Goal: Task Accomplishment & Management: Complete application form

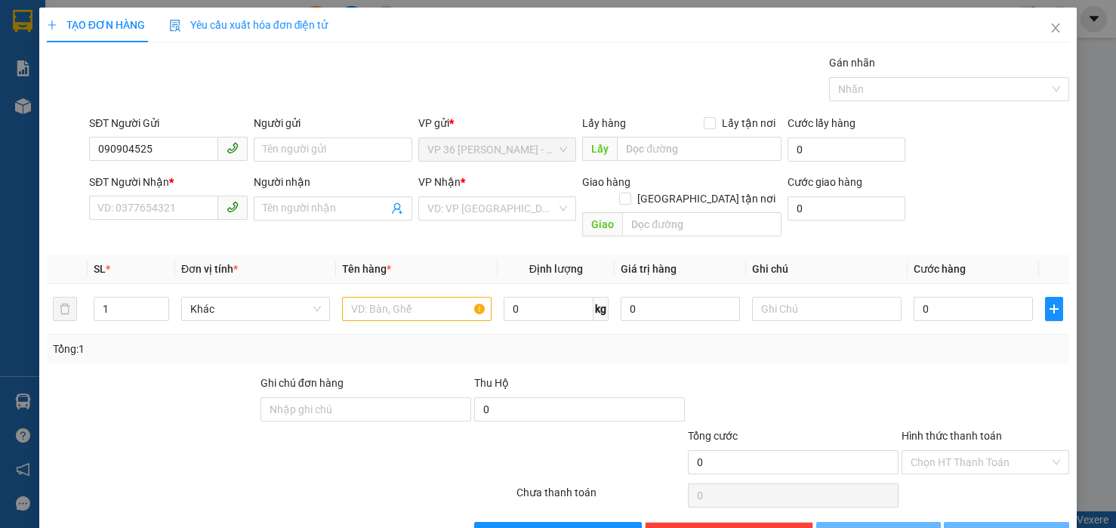
type input "0909045258"
click at [184, 182] on div "0909045258 - CÔ CHI" at bounding box center [166, 179] width 138 height 17
type input "CÔ CHI"
type input "0902406285"
type input "CHỊ [PERSON_NAME]"
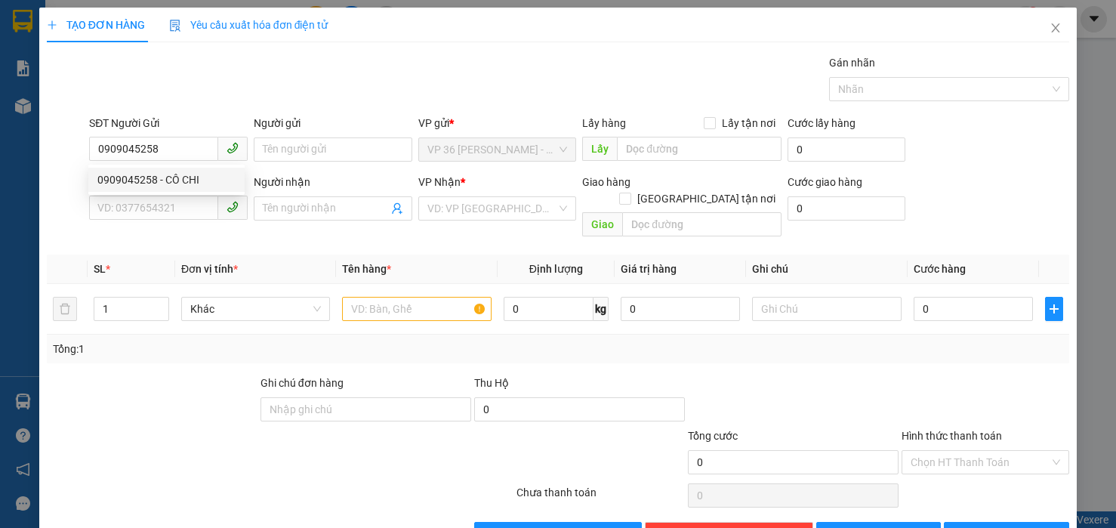
type input "VP NVT"
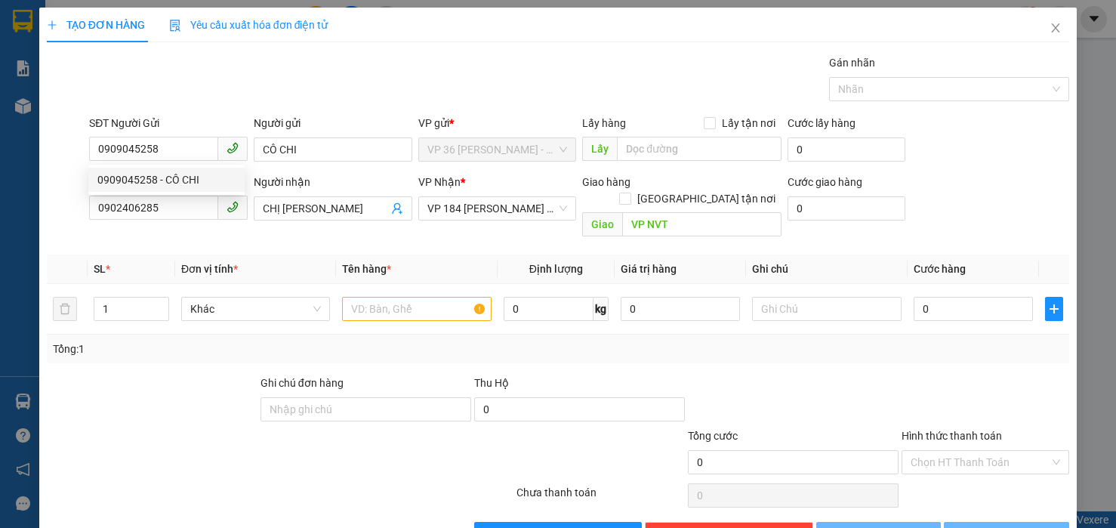
type input "20.000"
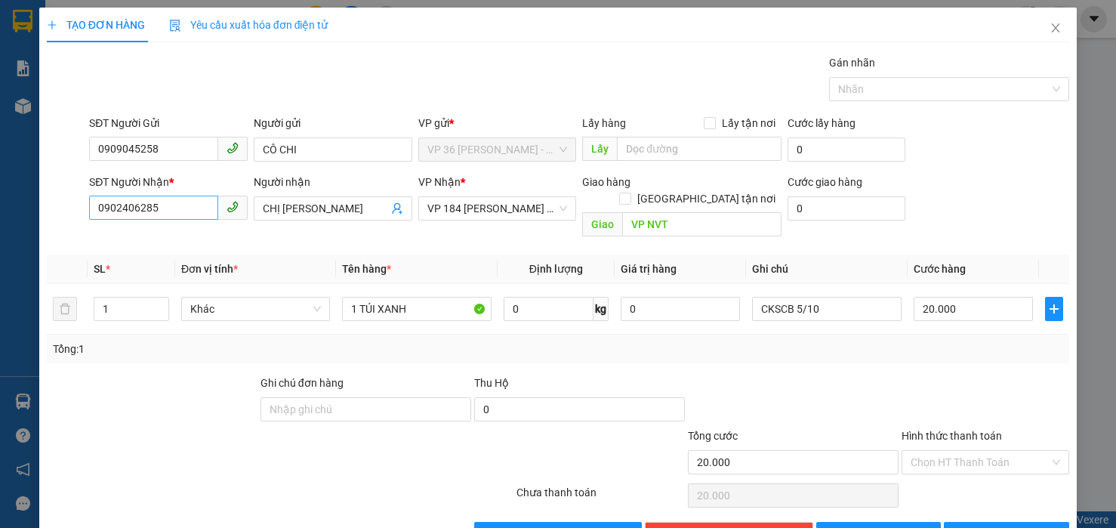
type input "0909045258"
click at [180, 211] on input "0902406285" at bounding box center [153, 207] width 129 height 24
type input "0967080384"
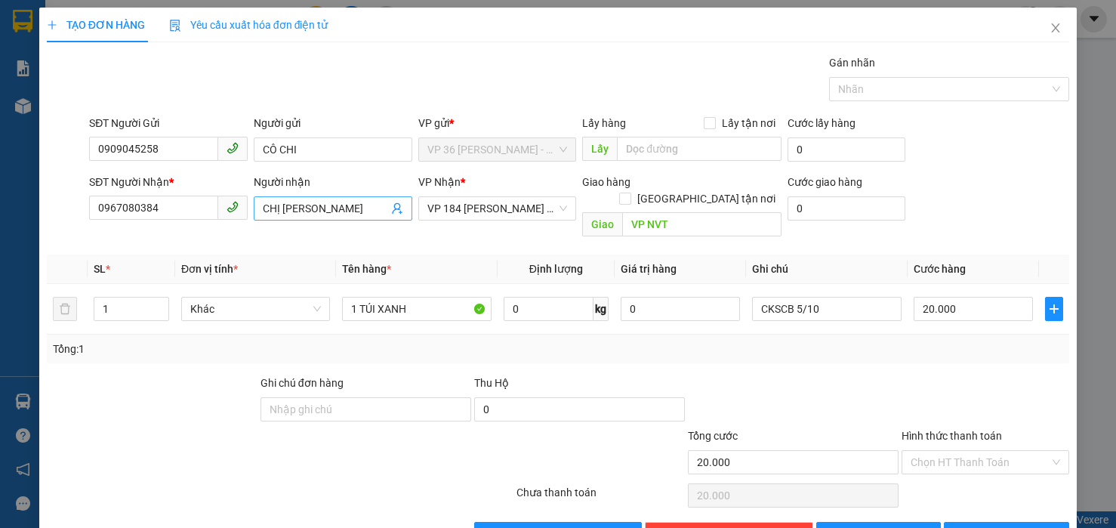
click at [287, 204] on input "CHỊ [PERSON_NAME]" at bounding box center [325, 208] width 125 height 17
type input "QUỐC ẢNH"
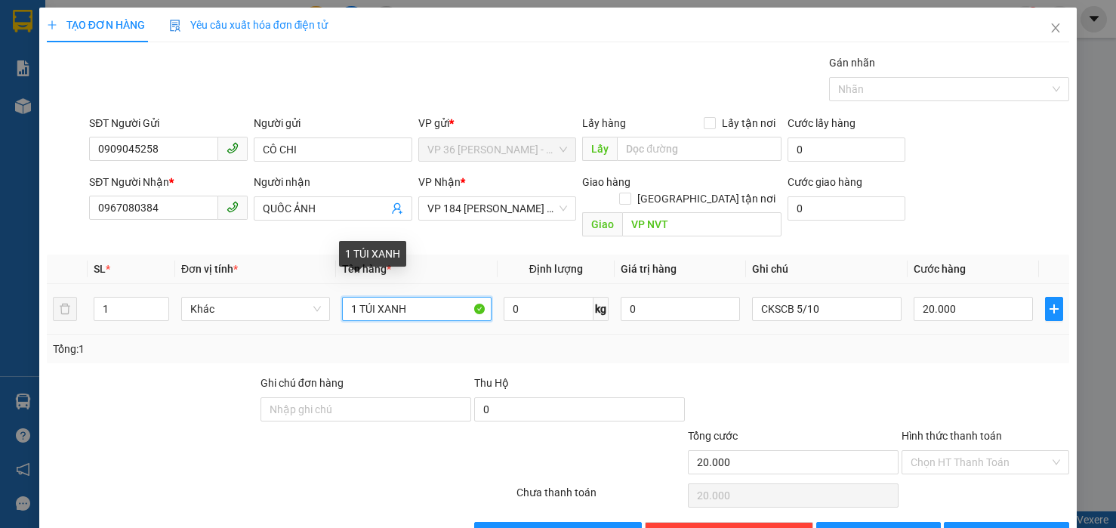
click at [396, 297] on input "1 TÚI XANH" at bounding box center [416, 309] width 149 height 24
type input "1 HỒ SƠ"
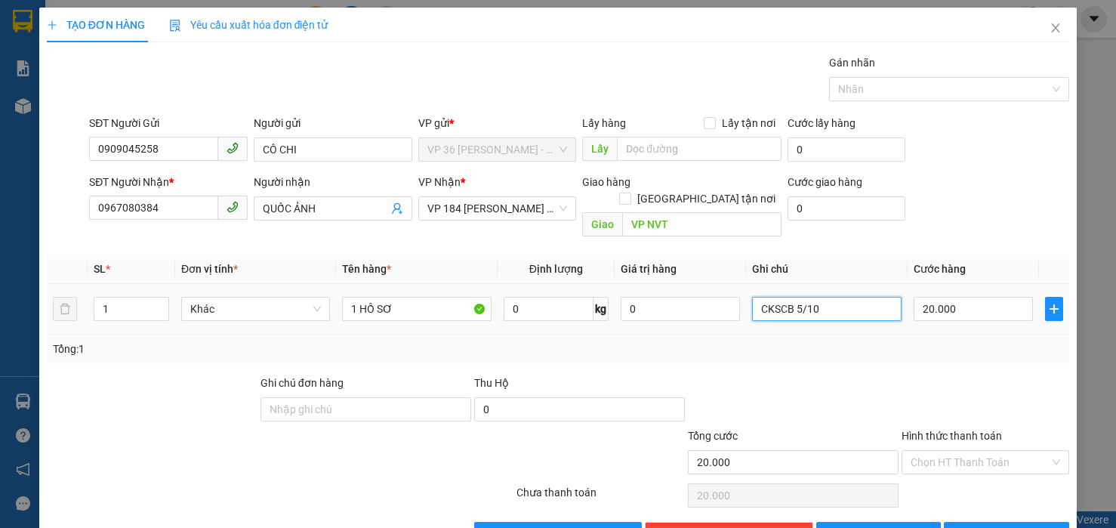
click at [784, 299] on input "CKSCB 5/10" at bounding box center [826, 309] width 149 height 24
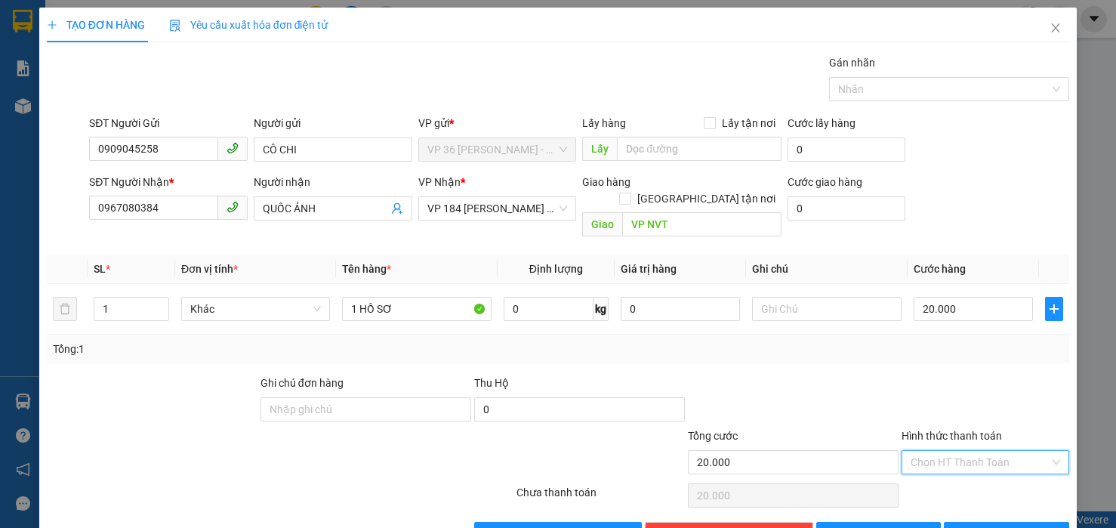
click at [936, 451] on input "Hình thức thanh toán" at bounding box center [979, 462] width 139 height 23
click at [933, 473] on div "Tại văn phòng" at bounding box center [972, 475] width 147 height 17
type input "0"
click at [918, 351] on div "Transit Pickup Surcharge Ids Transit Deliver Surcharge Ids Transit Deliver Surc…" at bounding box center [558, 299] width 1023 height 491
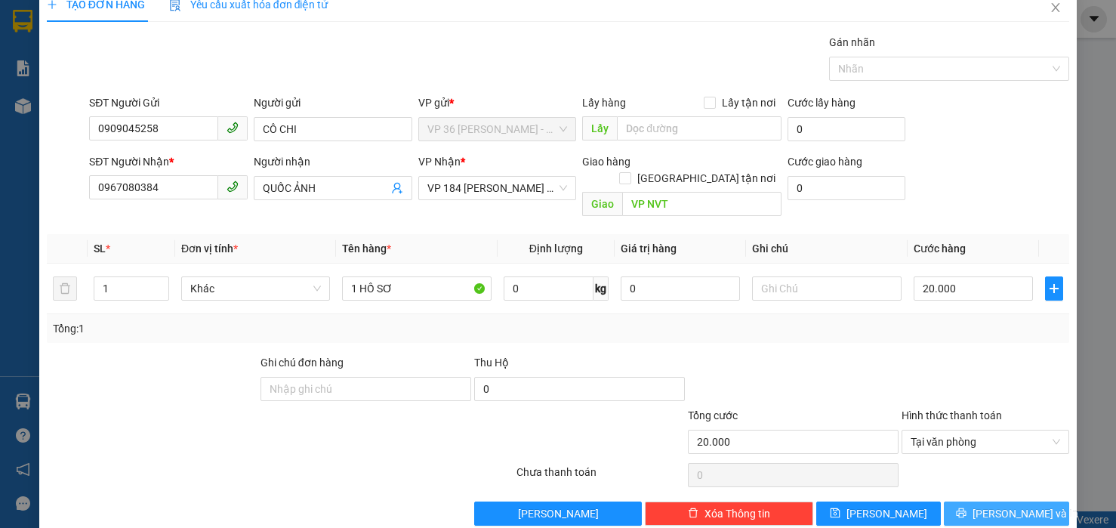
scroll to position [31, 0]
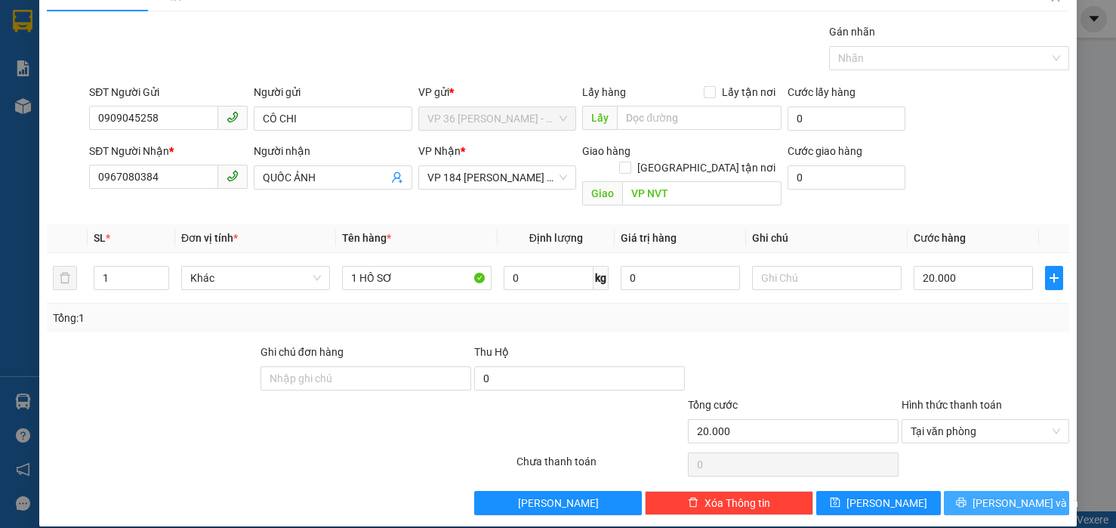
click at [966, 497] on icon "printer" at bounding box center [961, 502] width 11 height 11
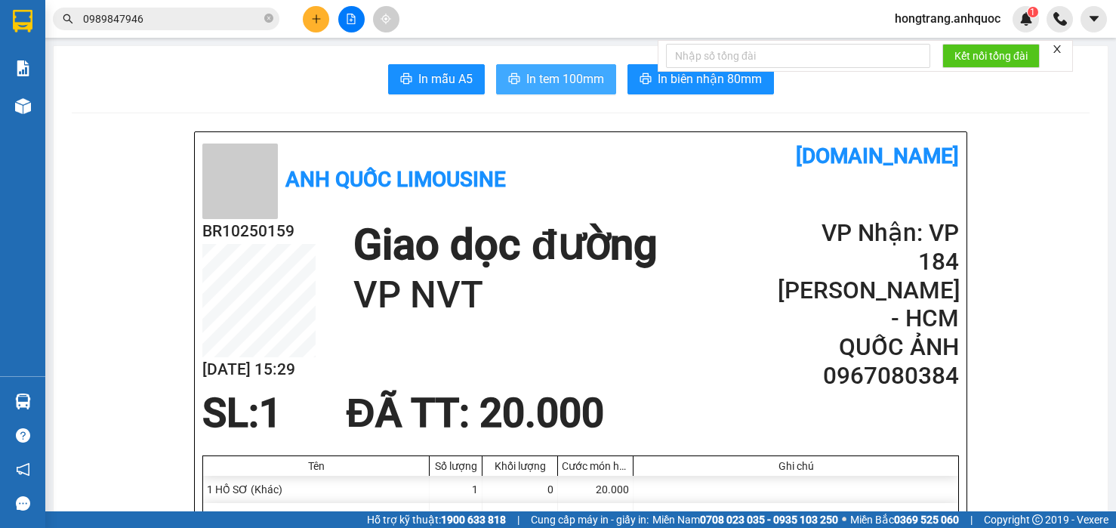
click at [526, 87] on span "In tem 100mm" at bounding box center [565, 78] width 78 height 19
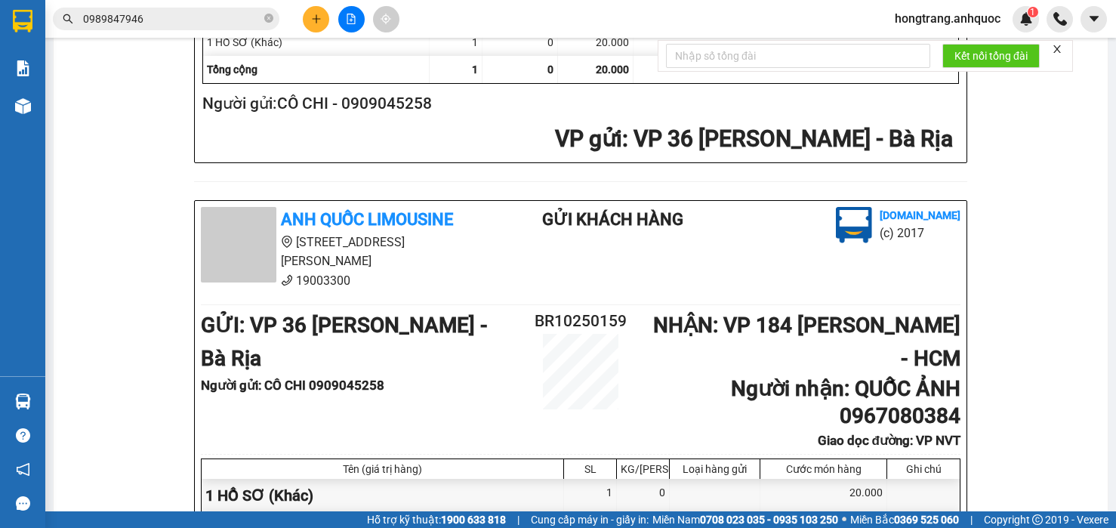
drag, startPoint x: 152, startPoint y: 263, endPoint x: 183, endPoint y: 255, distance: 31.9
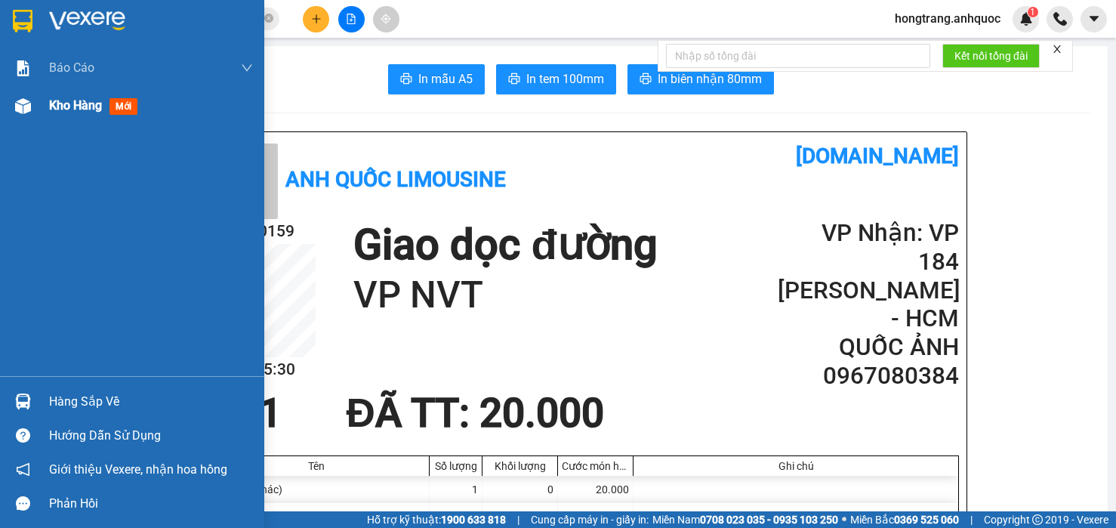
click at [37, 103] on div "Kho hàng mới" at bounding box center [132, 106] width 264 height 38
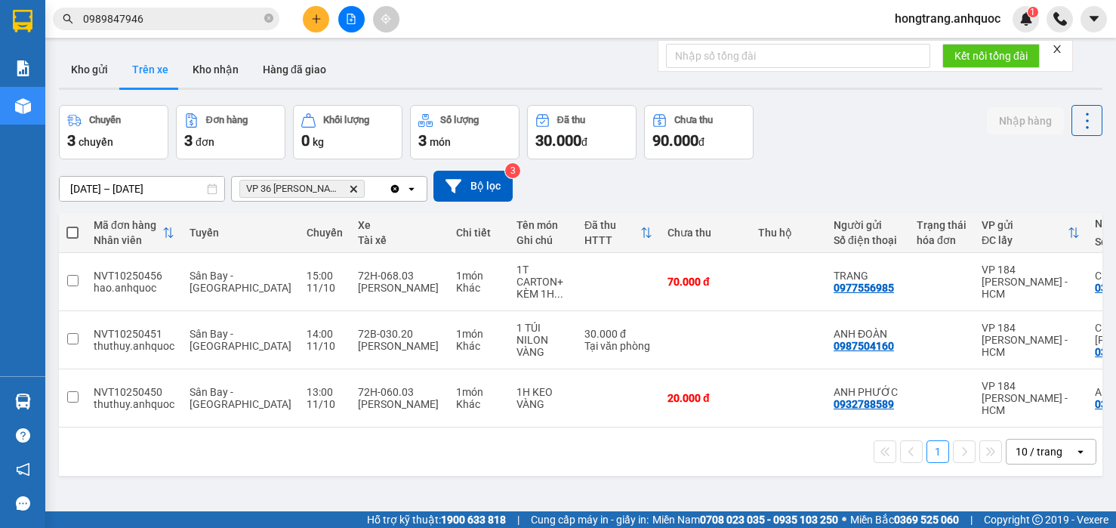
click at [451, 55] on div "Kho gửi Trên xe Kho nhận Hàng đã giao" at bounding box center [580, 71] width 1043 height 40
click at [255, 434] on div "1 10 / trang open" at bounding box center [580, 451] width 1043 height 48
click at [101, 75] on button "Kho gửi" at bounding box center [89, 69] width 61 height 36
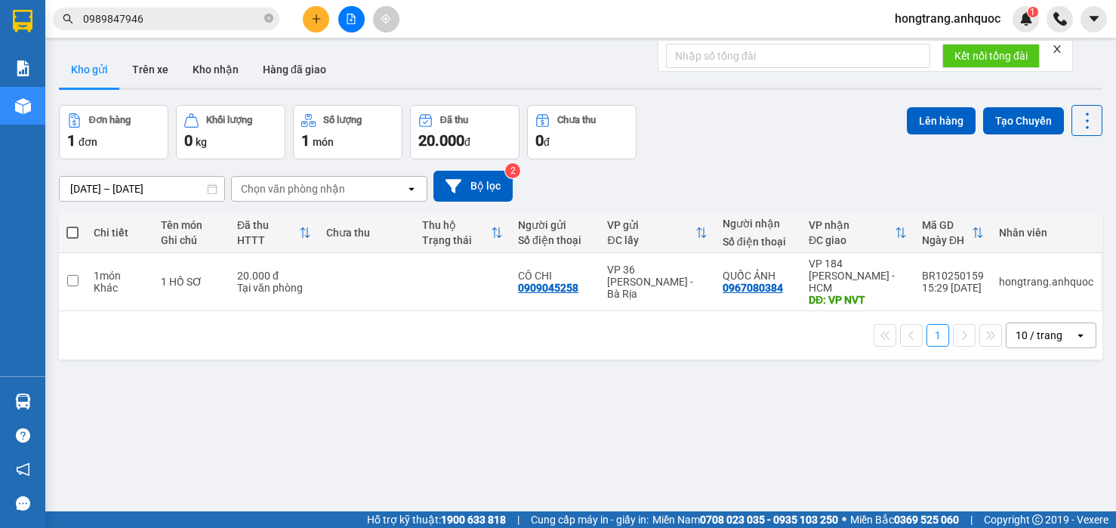
click at [241, 375] on div "ver 1.8.146 Kho gửi Trên xe Kho nhận Hàng đã giao Đơn hàng 1 đơn Khối lượng 0 k…" at bounding box center [580, 309] width 1055 height 528
click at [97, 282] on div "Khác" at bounding box center [120, 288] width 52 height 12
checkbox input "true"
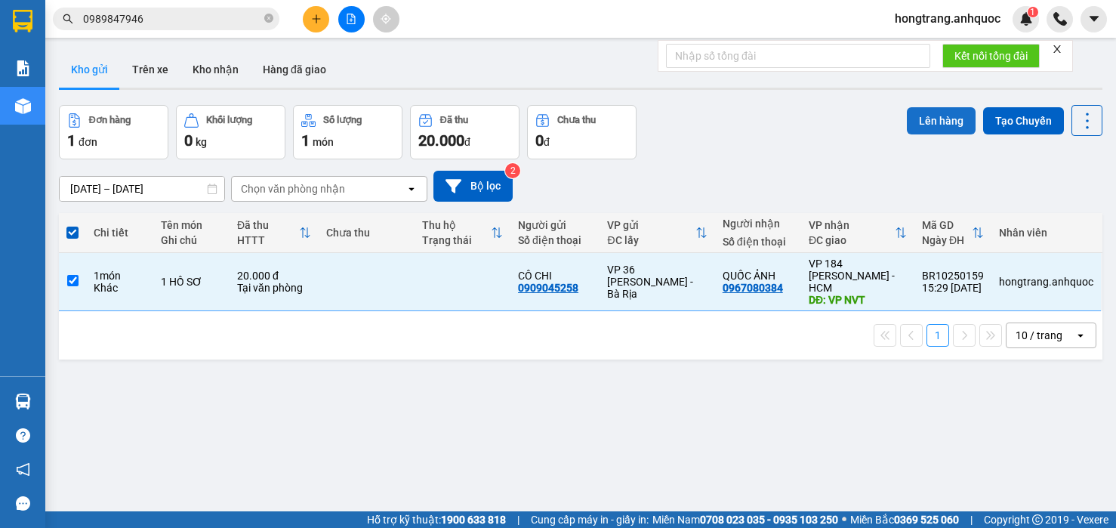
click at [928, 119] on button "Lên hàng" at bounding box center [940, 120] width 69 height 27
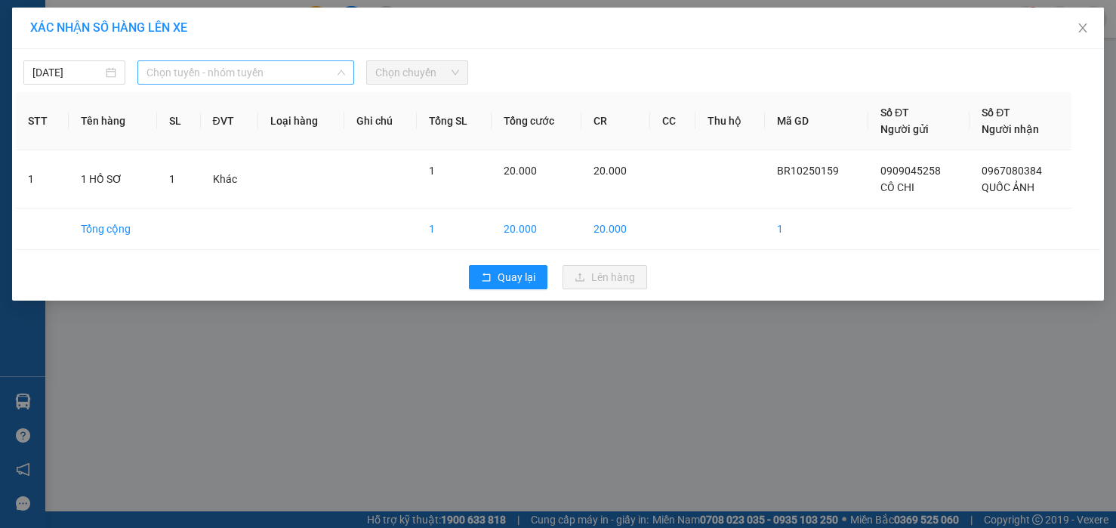
click at [274, 70] on span "Chọn tuyến - nhóm tuyến" at bounding box center [245, 72] width 198 height 23
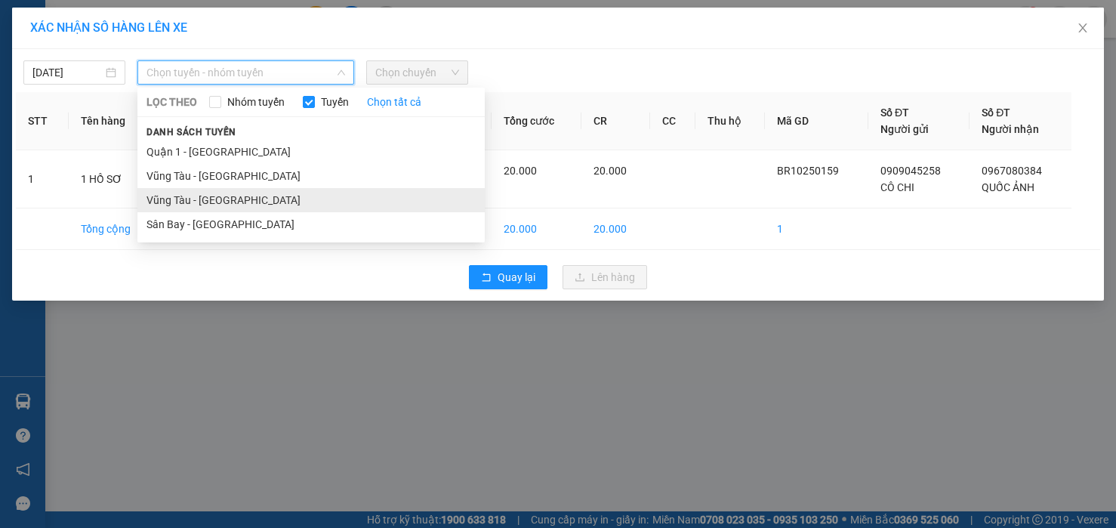
click at [195, 195] on li "Vũng Tàu - [GEOGRAPHIC_DATA]" at bounding box center [310, 200] width 347 height 24
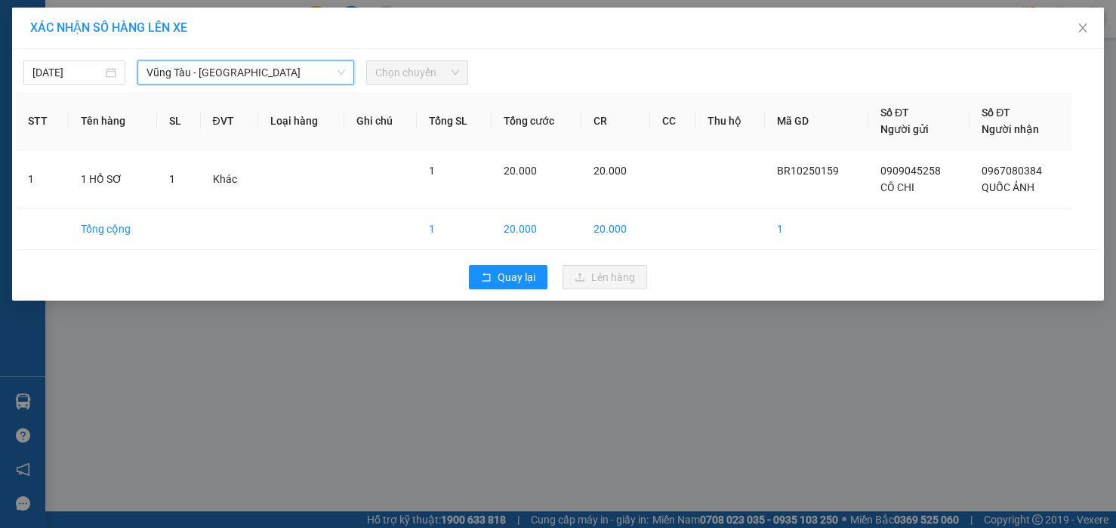
click at [383, 75] on span "Chọn chuyến" at bounding box center [417, 72] width 84 height 23
click at [402, 67] on span "Chọn chuyến" at bounding box center [417, 72] width 84 height 23
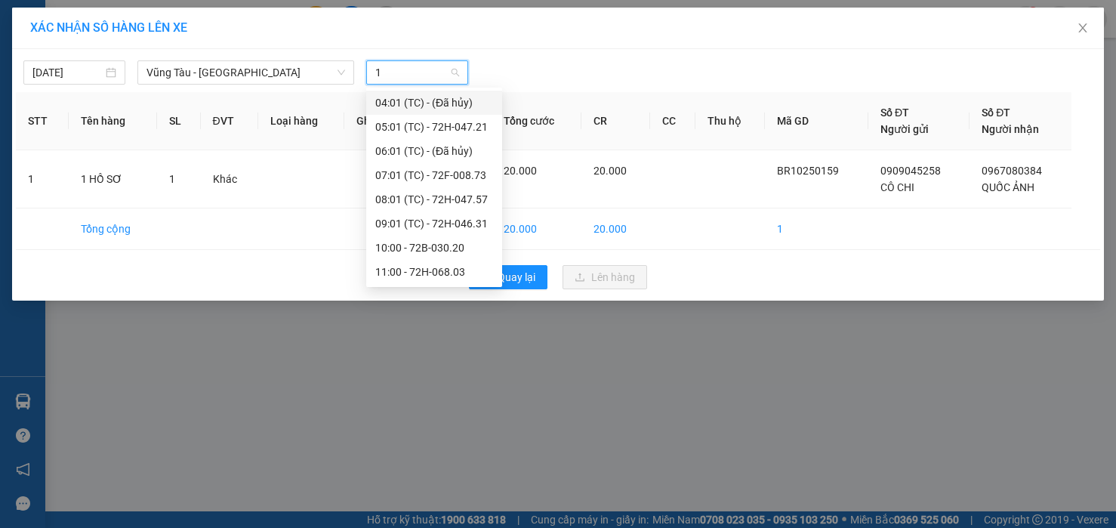
type input "16"
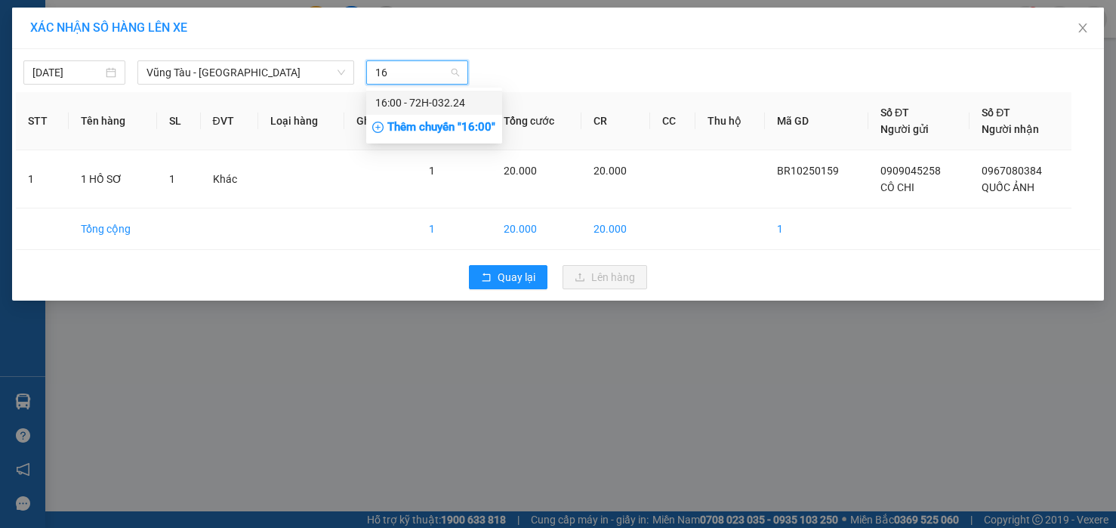
click at [396, 100] on div "16:00 - 72H-032.24" at bounding box center [434, 102] width 118 height 17
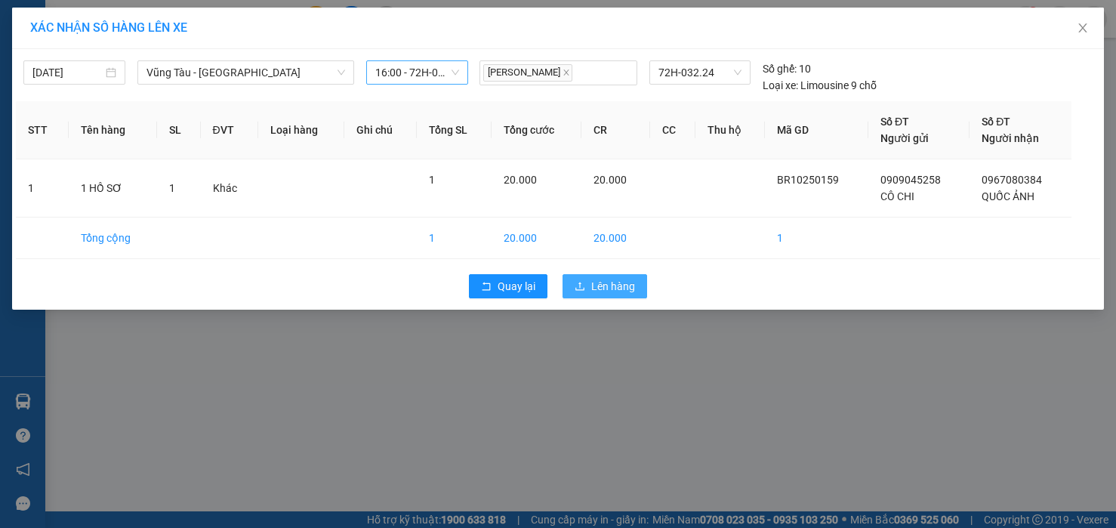
click at [595, 288] on span "Lên hàng" at bounding box center [613, 286] width 44 height 17
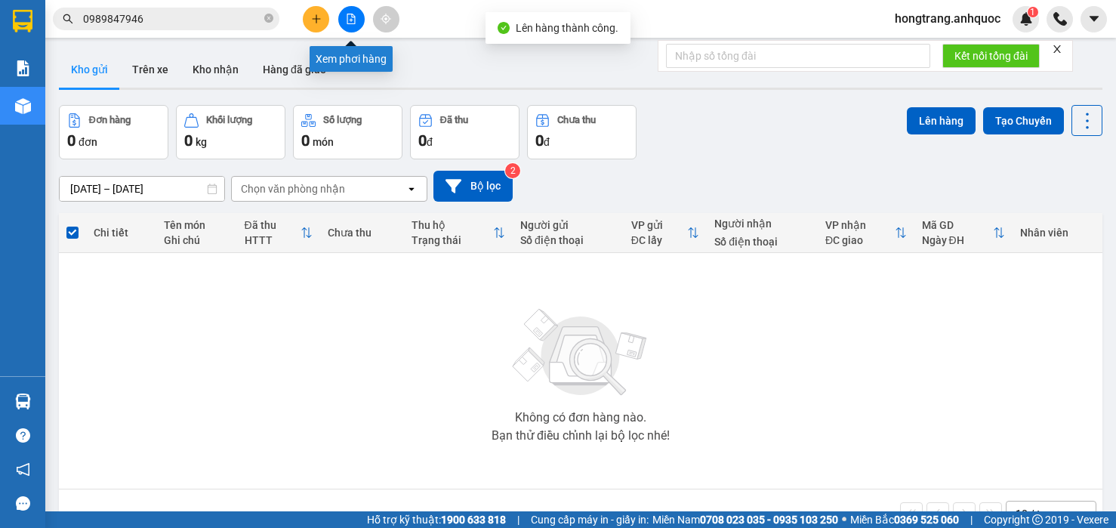
click at [350, 17] on icon "file-add" at bounding box center [351, 19] width 11 height 11
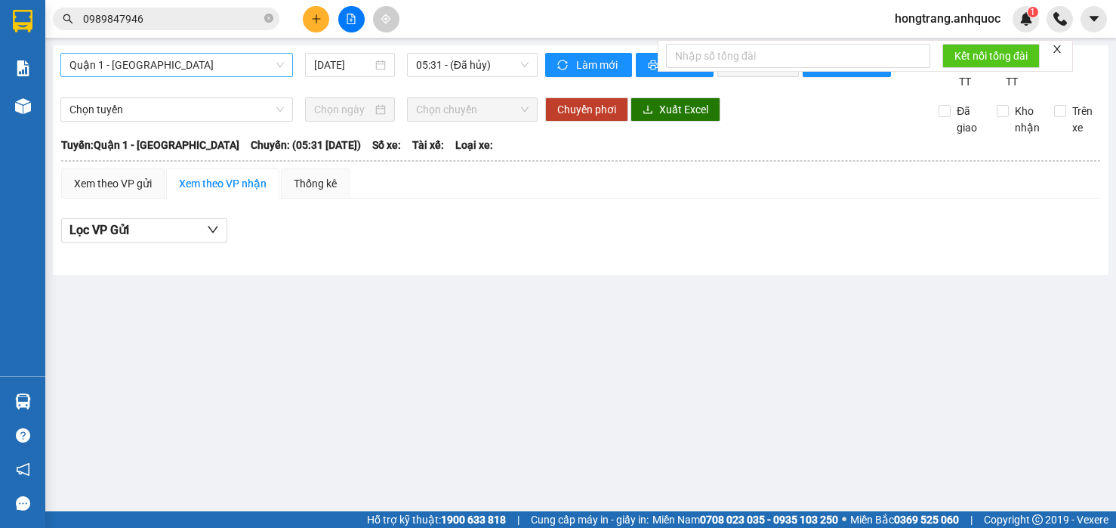
click at [227, 67] on span "Quận 1 - [GEOGRAPHIC_DATA]" at bounding box center [176, 65] width 214 height 23
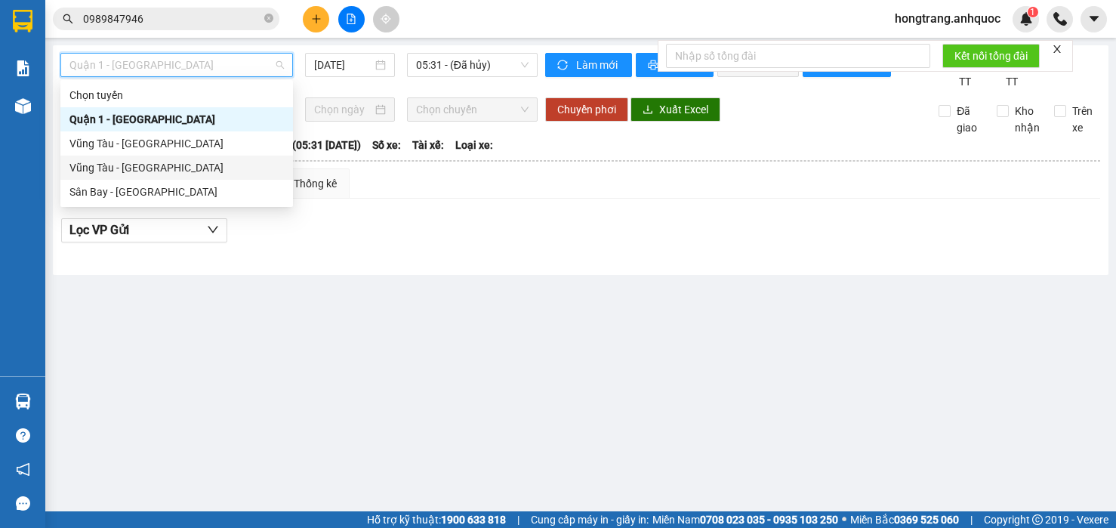
click at [134, 171] on div "Vũng Tàu - [GEOGRAPHIC_DATA]" at bounding box center [176, 167] width 214 height 17
type input "[DATE]"
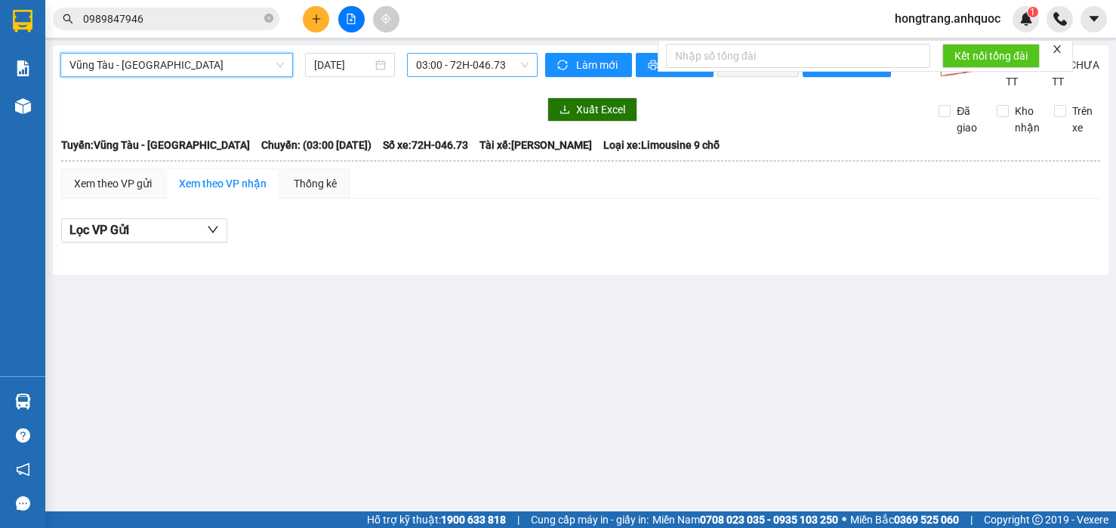
click at [425, 63] on span "03:00 - 72H-046.73" at bounding box center [472, 65] width 112 height 23
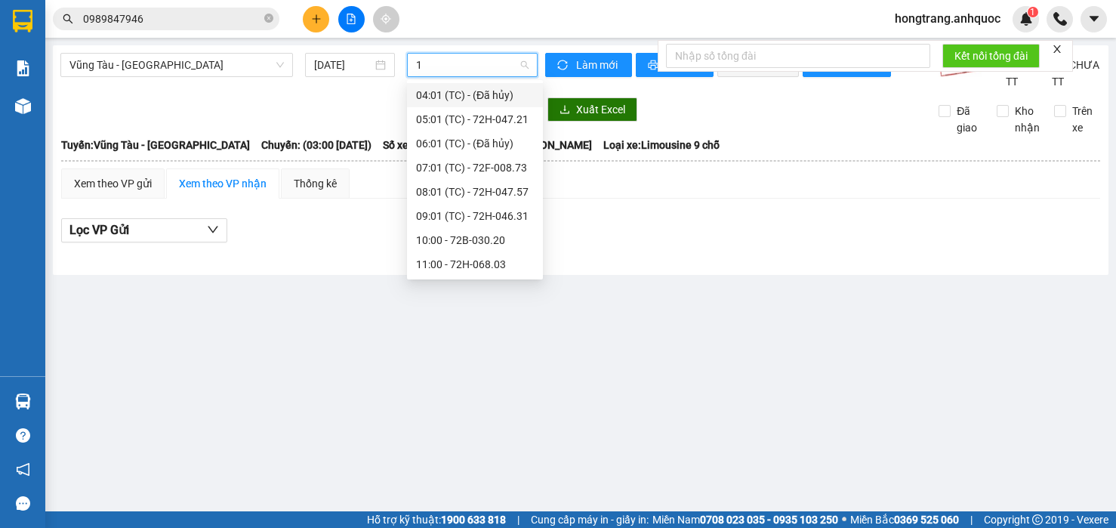
type input "16"
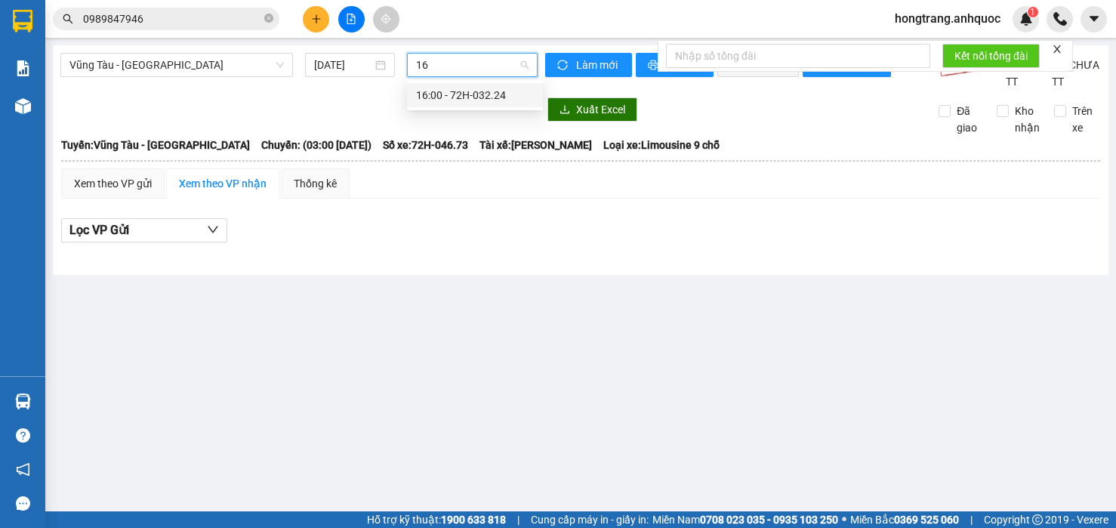
click at [464, 90] on div "16:00 - 72H-032.24" at bounding box center [475, 95] width 118 height 17
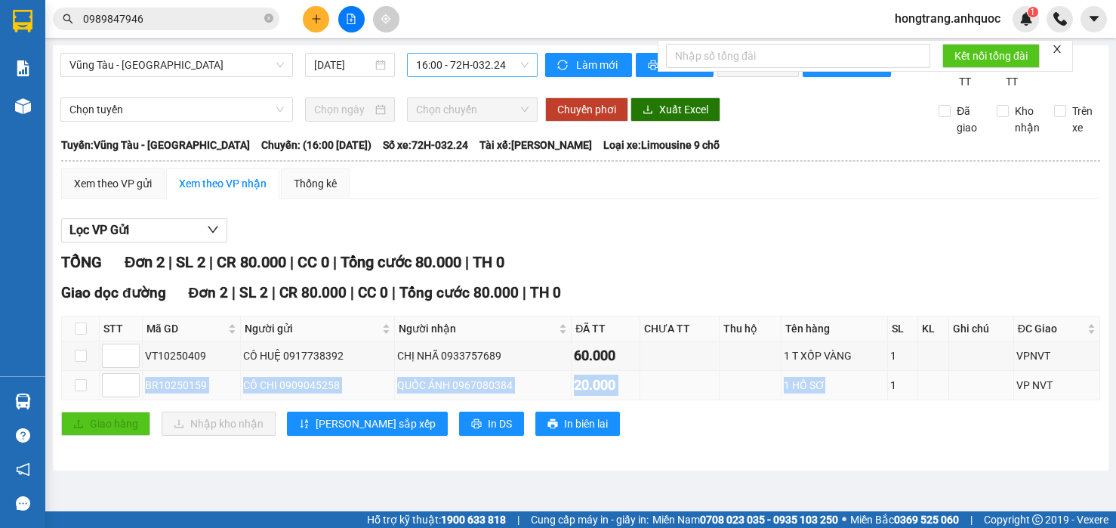
drag, startPoint x: 144, startPoint y: 399, endPoint x: 839, endPoint y: 391, distance: 695.2
click at [839, 391] on tr "BR10250159 CÔ CHI 0909045258 QUỐC ẢNH 0967080384 20.000 1 HỒ SƠ 1 VP NVT" at bounding box center [581, 385] width 1038 height 29
copy tr "BR10250159 CÔ CHI 0909045258 QUỐC ẢNH 0967080384 20.000 1 HỒ SƠ"
drag, startPoint x: 257, startPoint y: 159, endPoint x: 602, endPoint y: 165, distance: 344.2
click at [602, 153] on div "Tuyến: Vũng Tàu - [GEOGRAPHIC_DATA]: (16:00 [DATE]) Số xe: 72H-032.24 Tài xế: […" at bounding box center [580, 145] width 1039 height 17
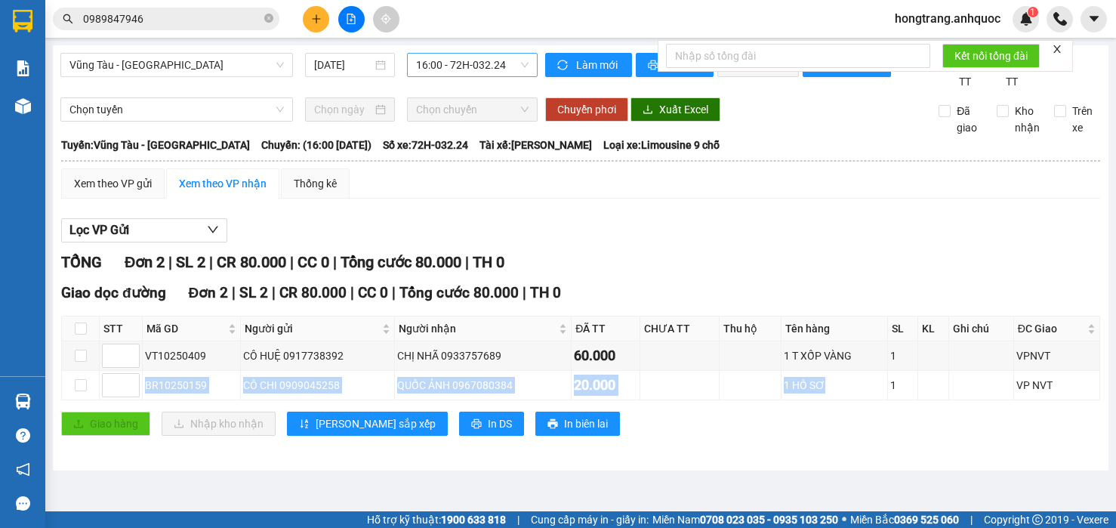
copy div "16:00 [DATE]) Số xe: 72H-032.24 Tài xế: [PERSON_NAME]"
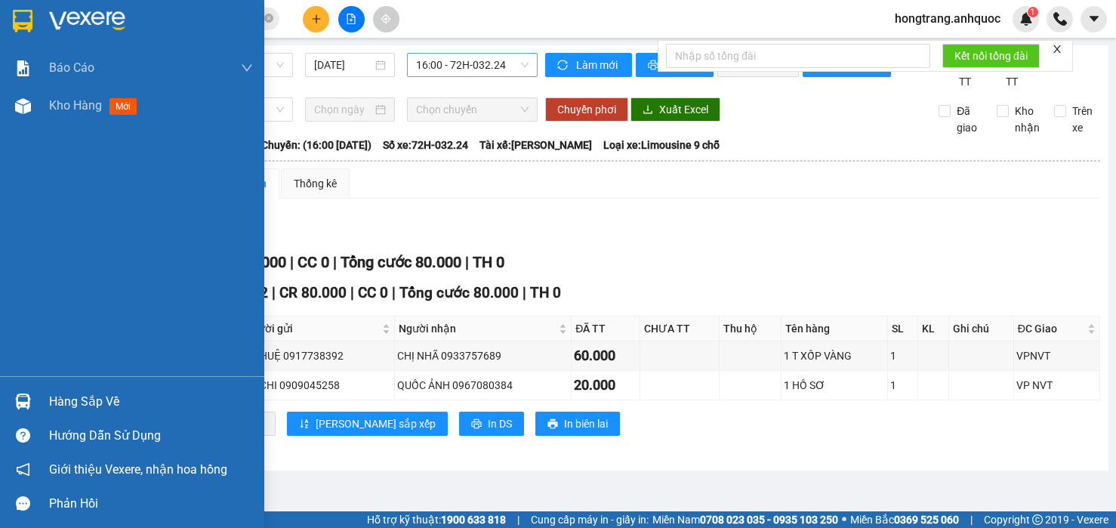
click at [16, 220] on div "Báo cáo Báo cáo dòng tiền (nhân viên) Doanh số tạo đơn theo VP gửi (nhà xe) Doa…" at bounding box center [132, 212] width 264 height 327
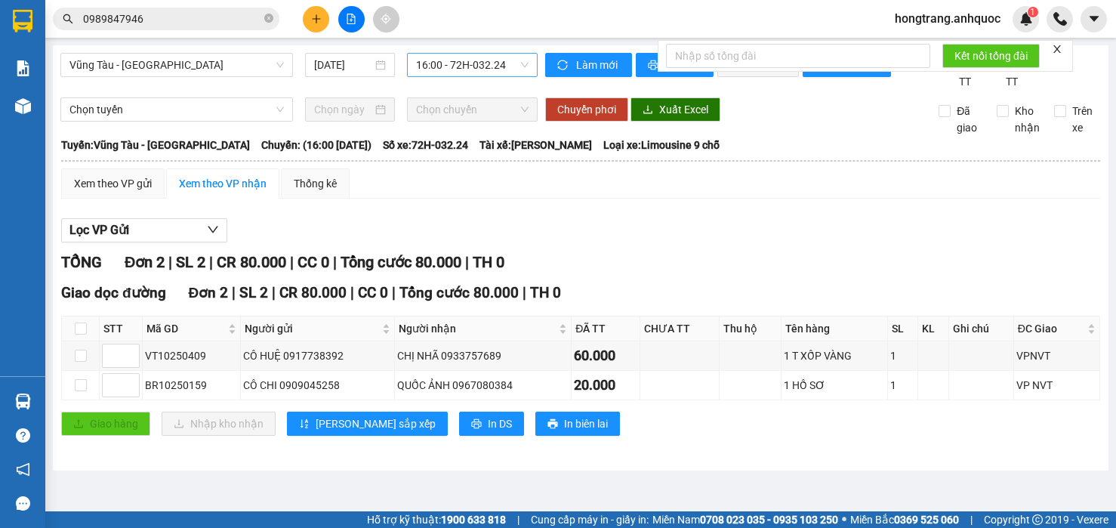
click at [650, 271] on div "TỔNG Đơn 2 | SL 2 | CR 80.000 | CC 0 | Tổng cước 80.000 | TH 0" at bounding box center [580, 262] width 1039 height 23
click at [169, 242] on button "Lọc VP Gửi" at bounding box center [144, 230] width 166 height 24
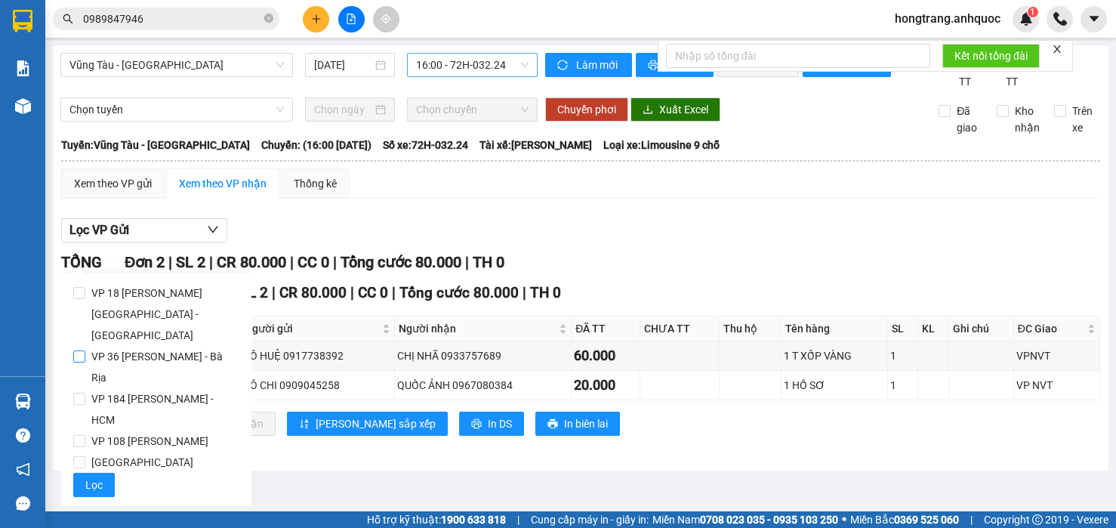
click at [119, 346] on span "VP 36 [PERSON_NAME] - Bà Rịa" at bounding box center [162, 367] width 154 height 42
click at [85, 350] on input "VP 36 [PERSON_NAME] - Bà Rịa" at bounding box center [79, 356] width 12 height 12
checkbox input "true"
click at [96, 476] on span "Lọc" at bounding box center [93, 484] width 17 height 17
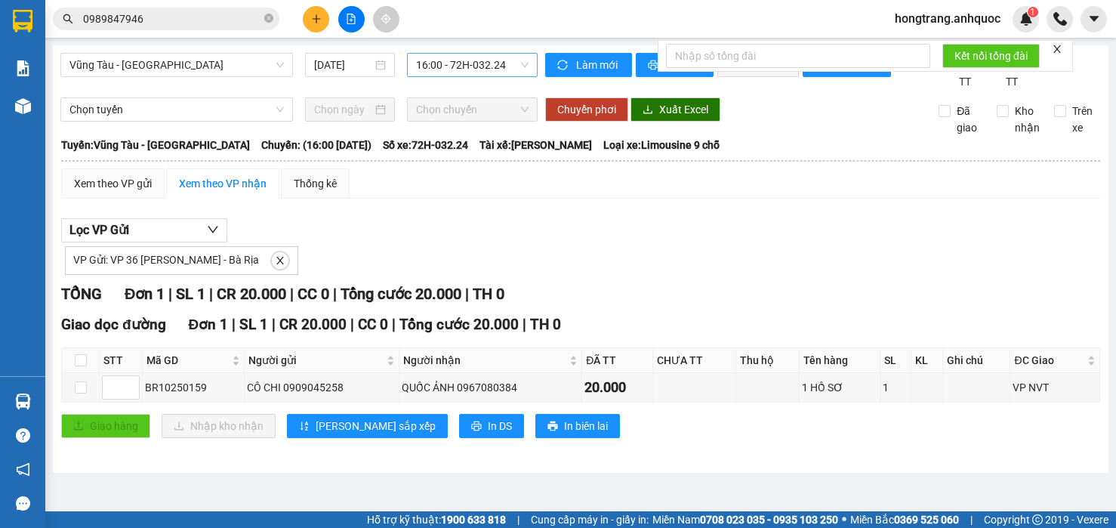
click at [506, 248] on div "Lọc VP Gửi VP Gửi: VP 36 [PERSON_NAME] - Bà Rịa" at bounding box center [580, 246] width 1039 height 57
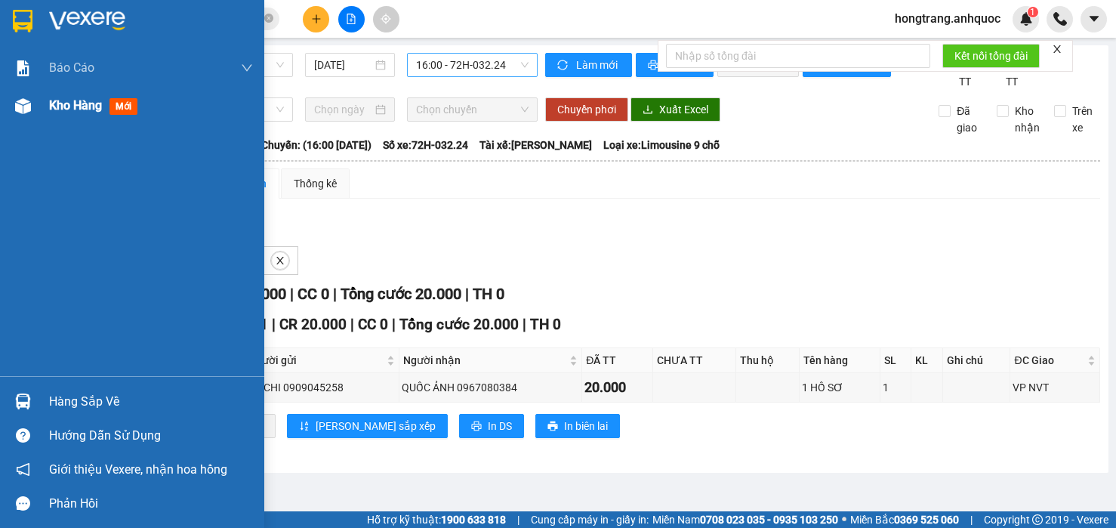
click at [22, 106] on img at bounding box center [23, 106] width 16 height 16
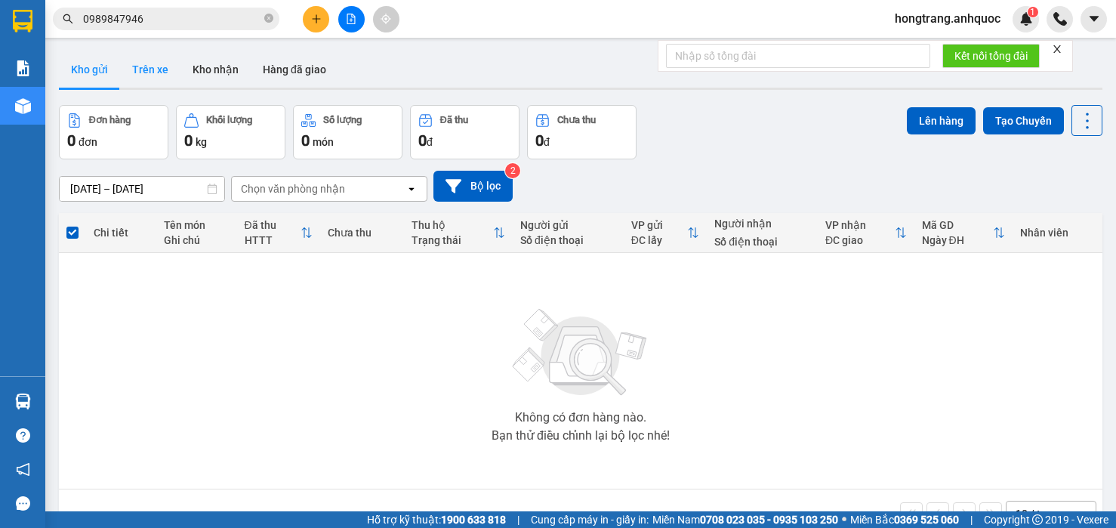
click at [152, 71] on button "Trên xe" at bounding box center [150, 69] width 60 height 36
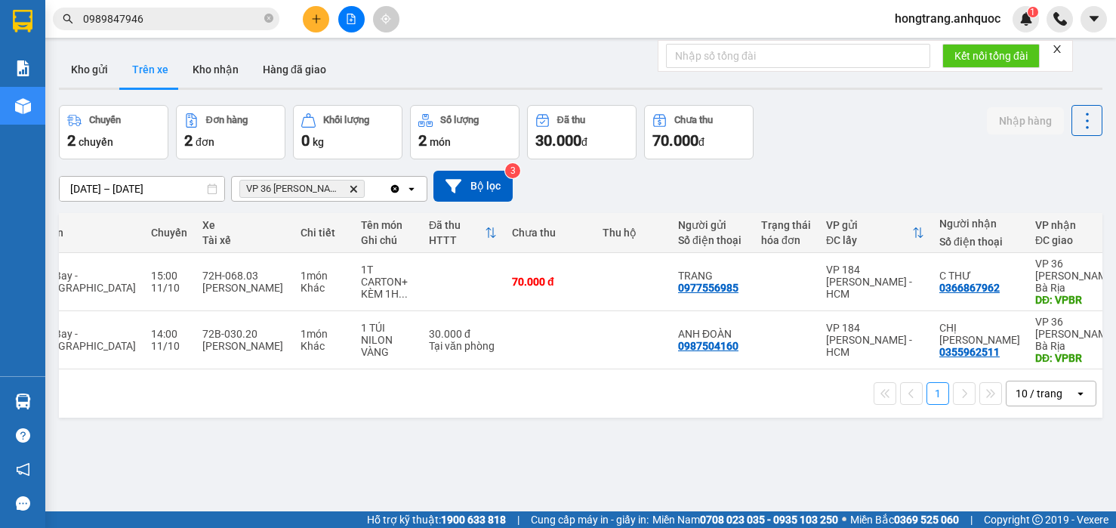
scroll to position [0, 201]
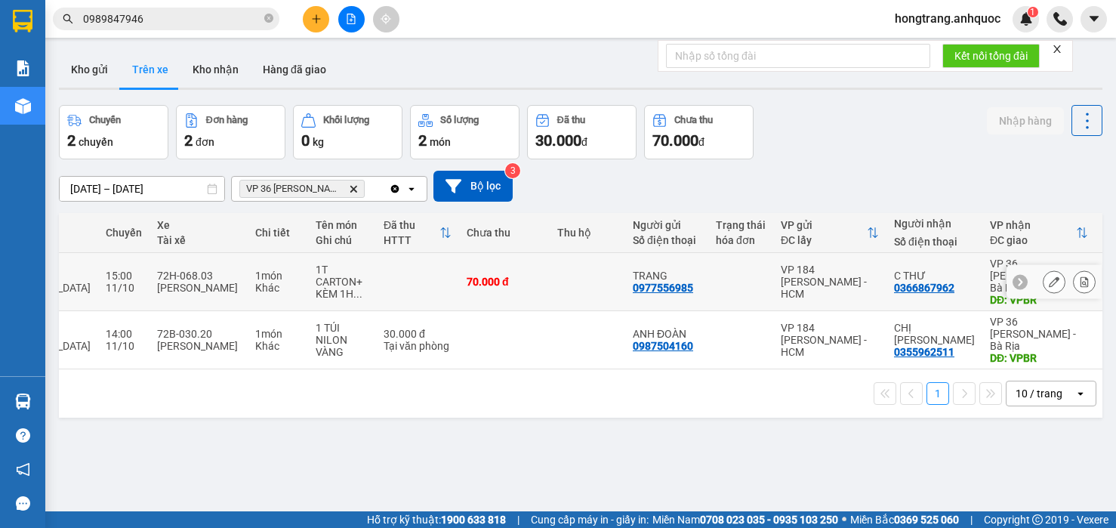
click at [1080, 276] on icon at bounding box center [1084, 281] width 8 height 11
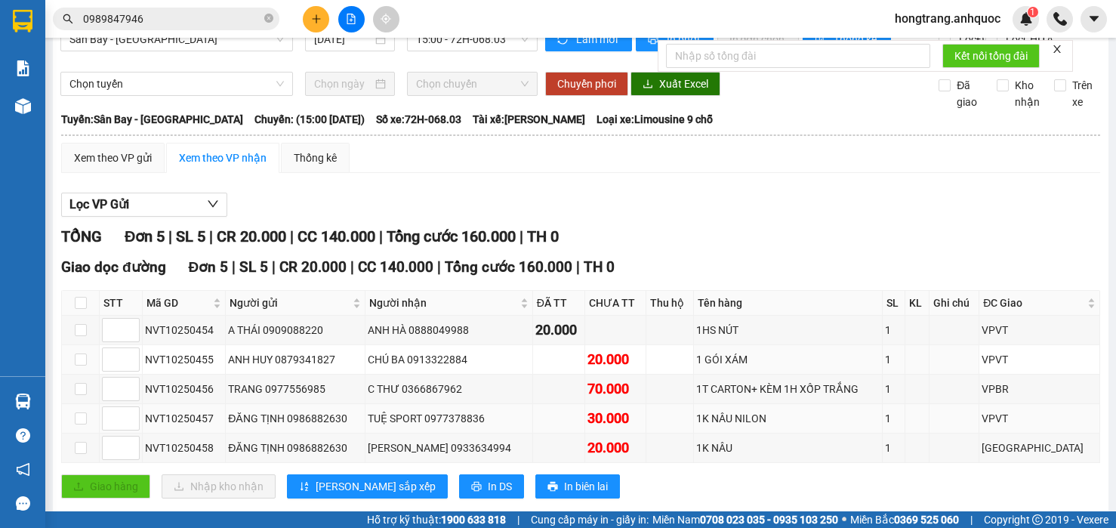
scroll to position [72, 0]
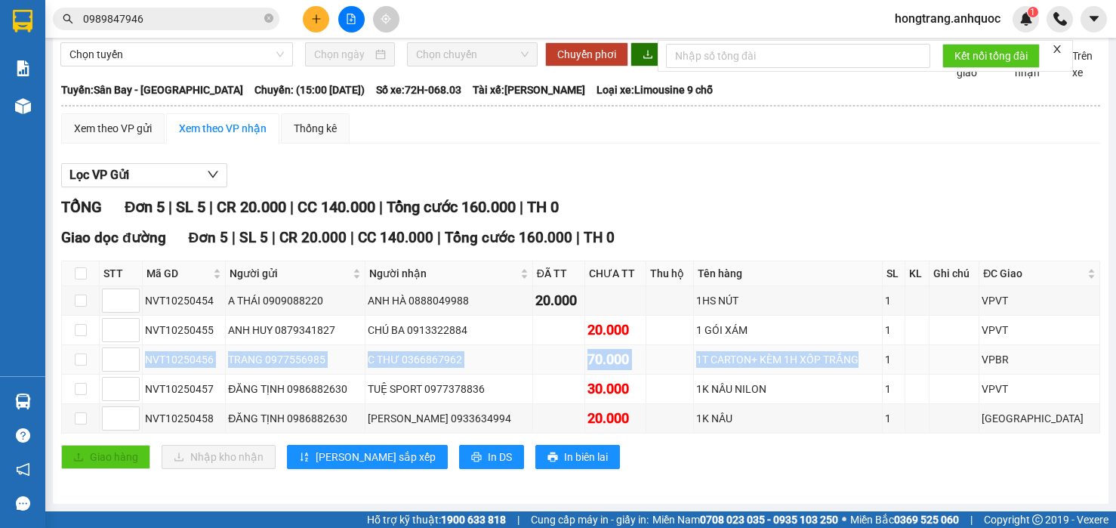
drag, startPoint x: 143, startPoint y: 359, endPoint x: 864, endPoint y: 359, distance: 721.5
click at [864, 359] on tr "NVT10250456 TRANG 0977556985 C THƯ 0366867962 70.000 1T CARTON+ KÈM 1H XỐP TRẮN…" at bounding box center [581, 359] width 1038 height 29
copy tr "NVT10250456 TRANG 0977556985 C THƯ 0366867962 70.000 1T CARTON+ KÈM 1H XỐP TRẮNG"
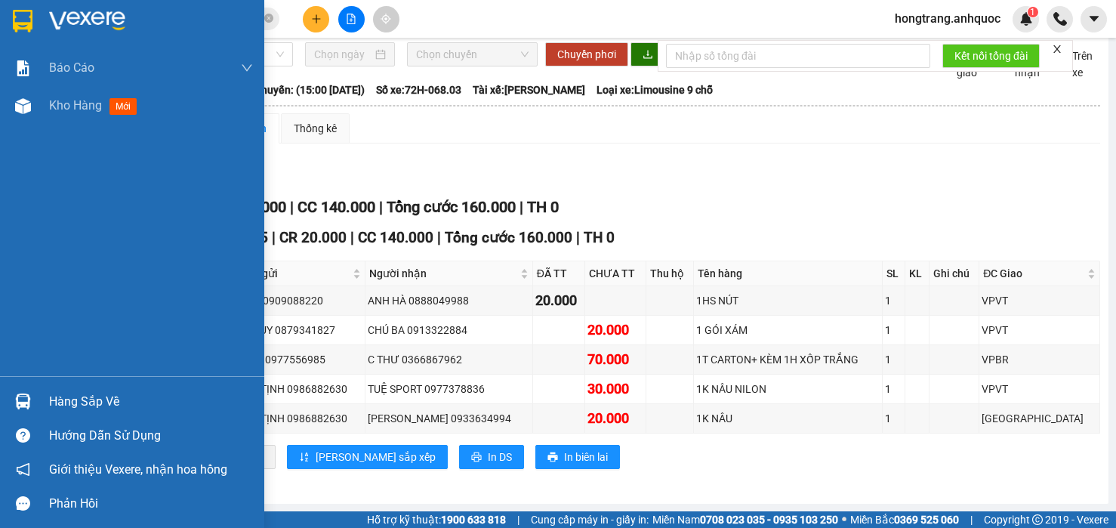
click at [16, 186] on div "Báo cáo Báo cáo dòng tiền (nhân viên) Doanh số tạo đơn theo VP gửi (nhà xe) Doa…" at bounding box center [132, 212] width 264 height 327
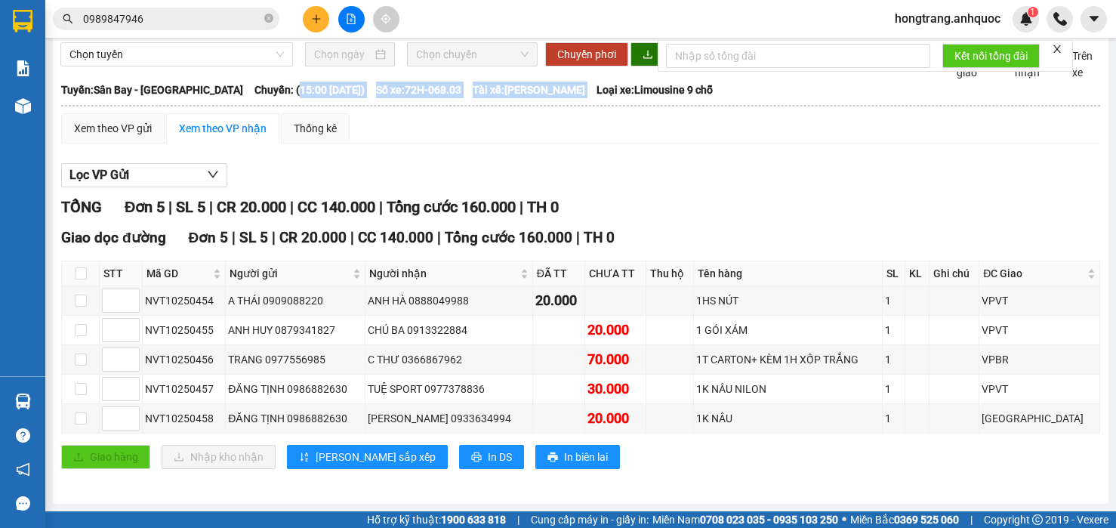
copy div "15:00 [DATE]) Số xe: 72H-068.03 Tài xế: [PERSON_NAME]"
drag, startPoint x: 258, startPoint y: 89, endPoint x: 573, endPoint y: 90, distance: 314.7
click at [573, 90] on div "Tuyến: [GEOGRAPHIC_DATA] - [GEOGRAPHIC_DATA]: (15:00 [DATE]) Số xe: 72H-068.03 …" at bounding box center [580, 90] width 1039 height 17
click at [920, 194] on div "Lọc VP Gửi TỔNG Đơn 5 | SL 5 | CR 20.000 | CC 140.000 | Tổng cước 160.000 | TH…" at bounding box center [580, 321] width 1039 height 332
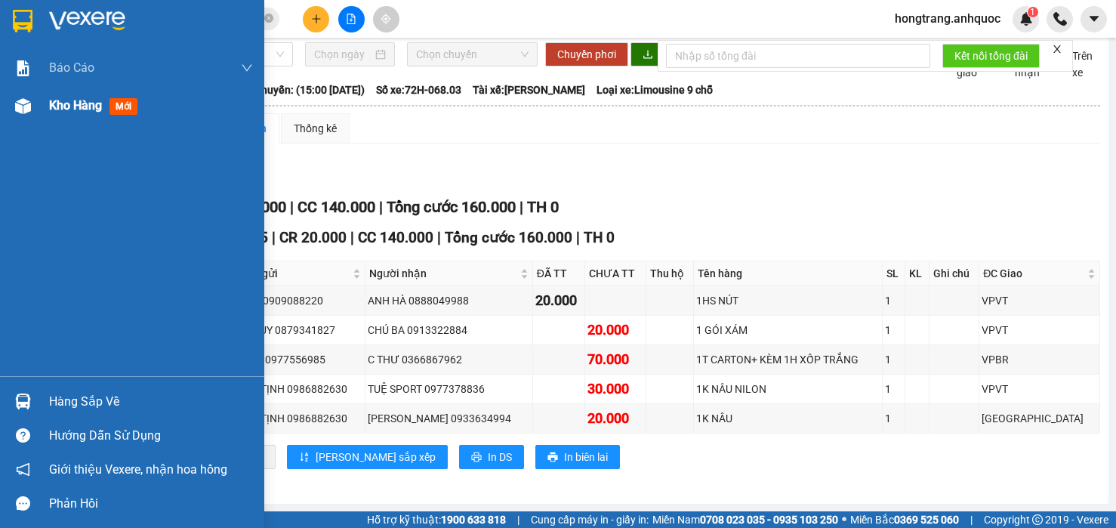
click at [32, 107] on div at bounding box center [23, 106] width 26 height 26
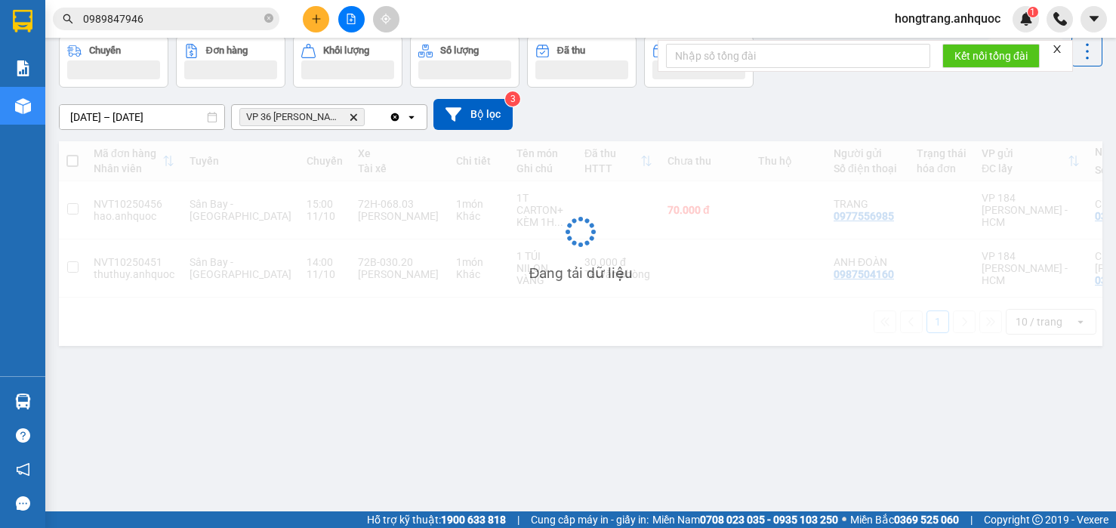
scroll to position [69, 0]
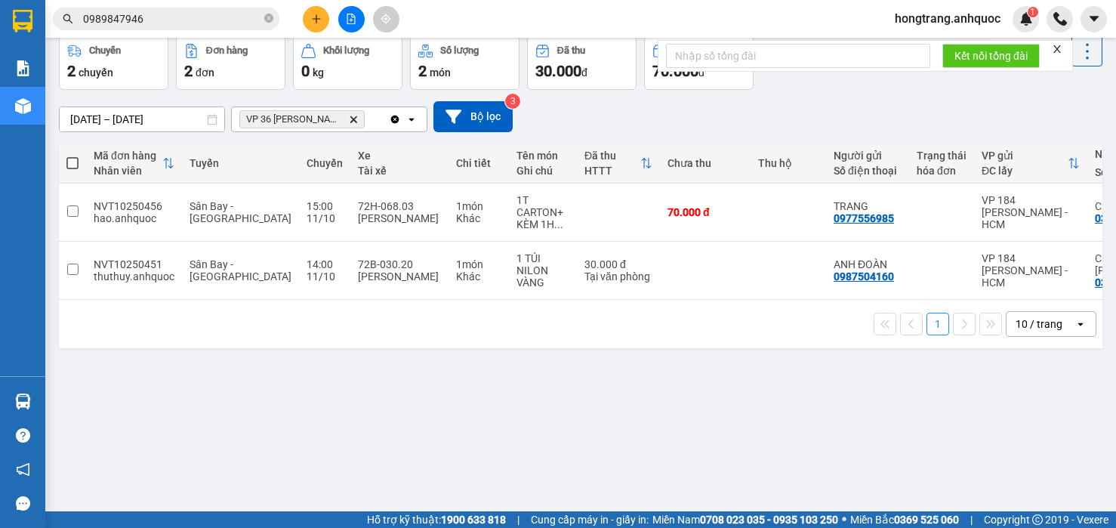
drag, startPoint x: 235, startPoint y: 328, endPoint x: 254, endPoint y: 287, distance: 44.9
click at [235, 328] on div "1 10 / trang open" at bounding box center [580, 324] width 1043 height 48
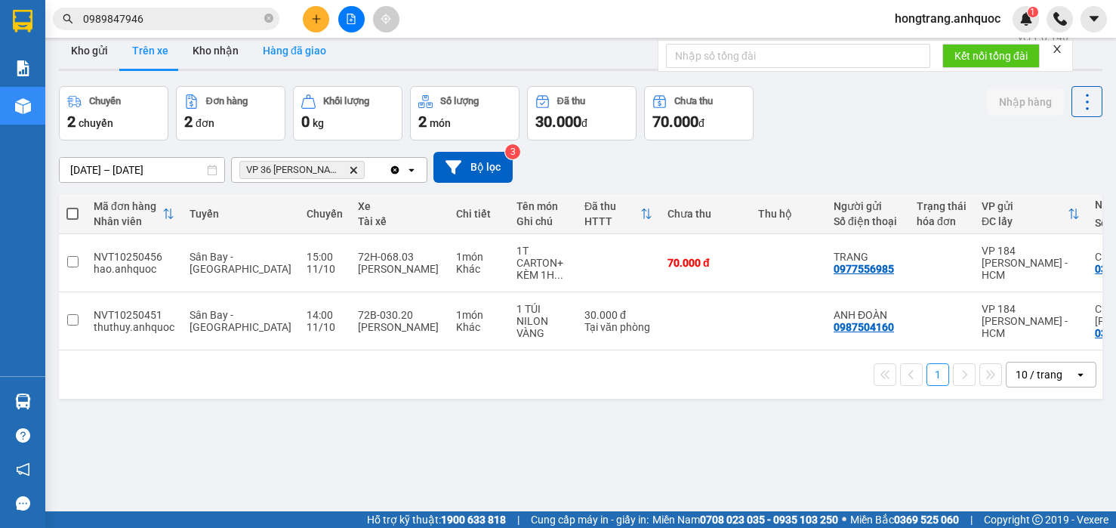
scroll to position [0, 0]
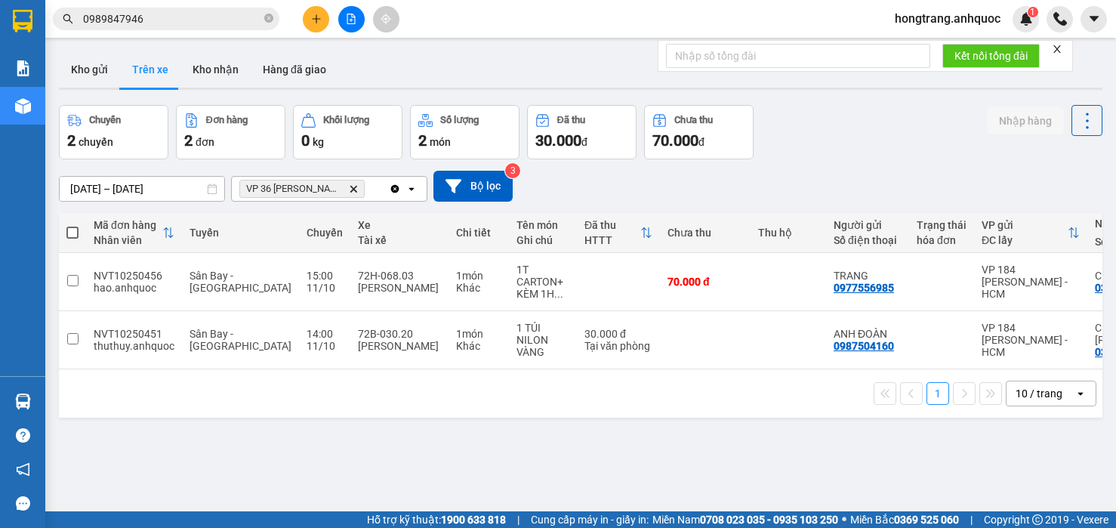
click at [340, 20] on button at bounding box center [351, 19] width 26 height 26
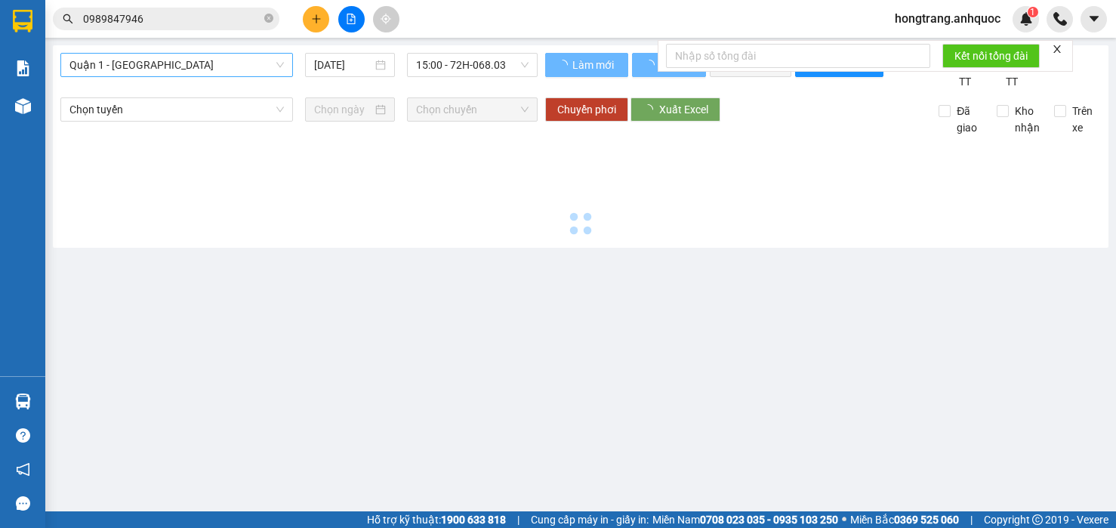
click at [189, 69] on span "Quận 1 - [GEOGRAPHIC_DATA]" at bounding box center [176, 65] width 214 height 23
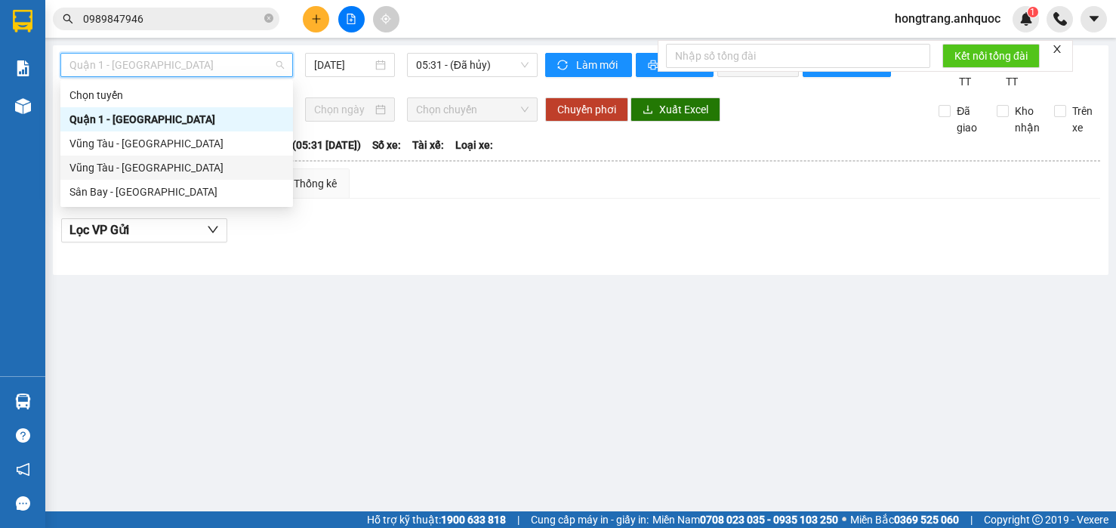
click at [118, 168] on div "Vũng Tàu - [GEOGRAPHIC_DATA]" at bounding box center [176, 167] width 214 height 17
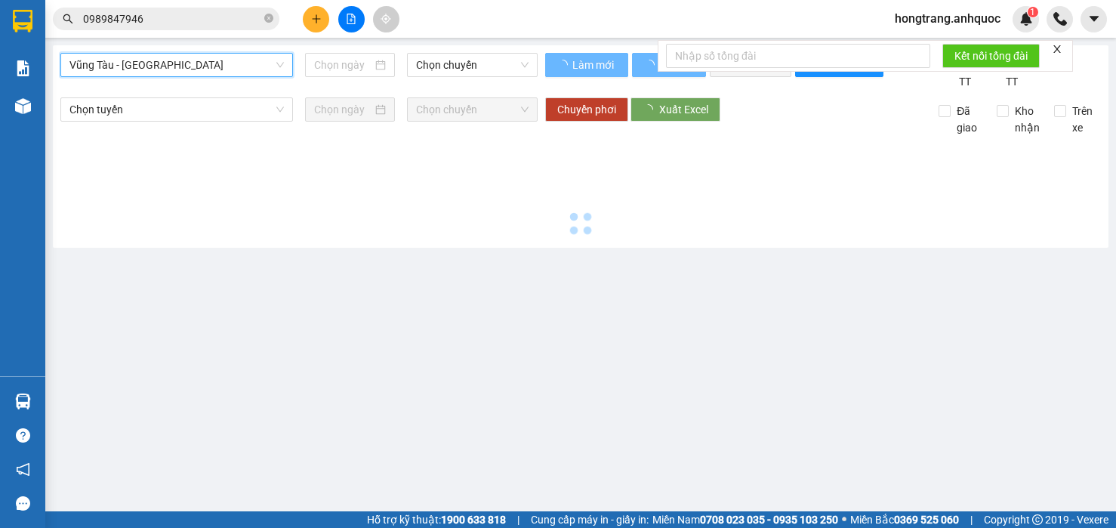
type input "[DATE]"
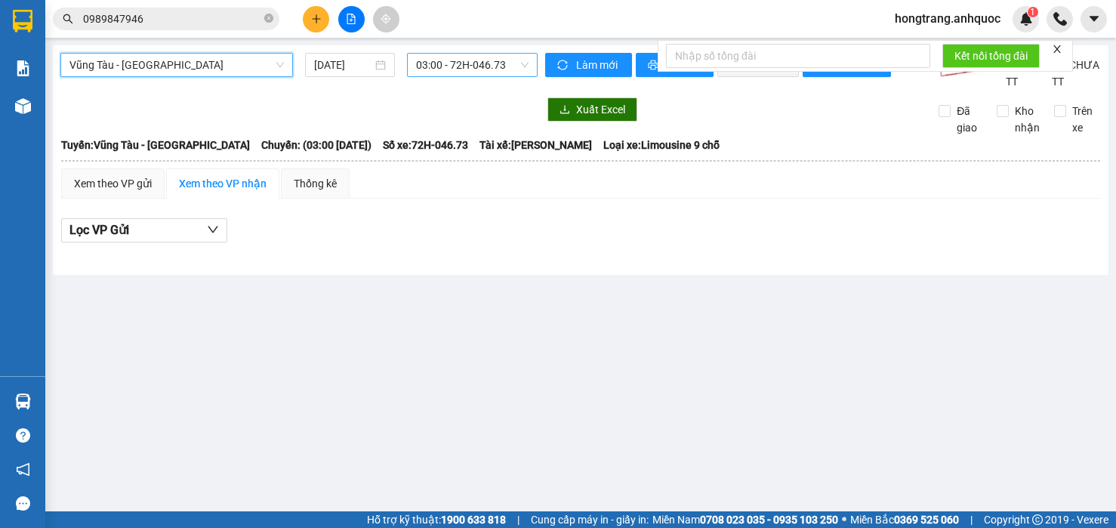
click at [446, 58] on span "03:00 - 72H-046.73" at bounding box center [472, 65] width 112 height 23
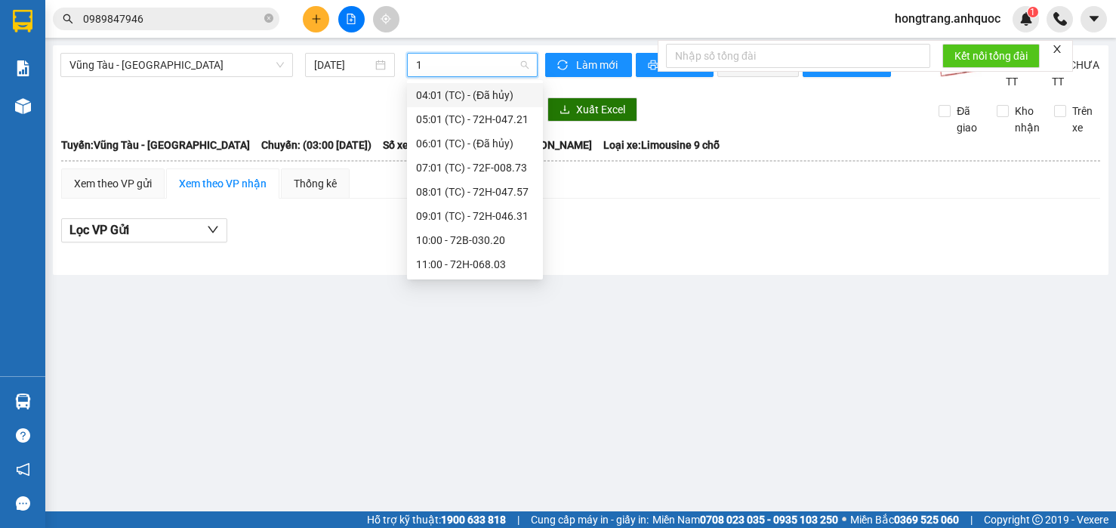
type input "16"
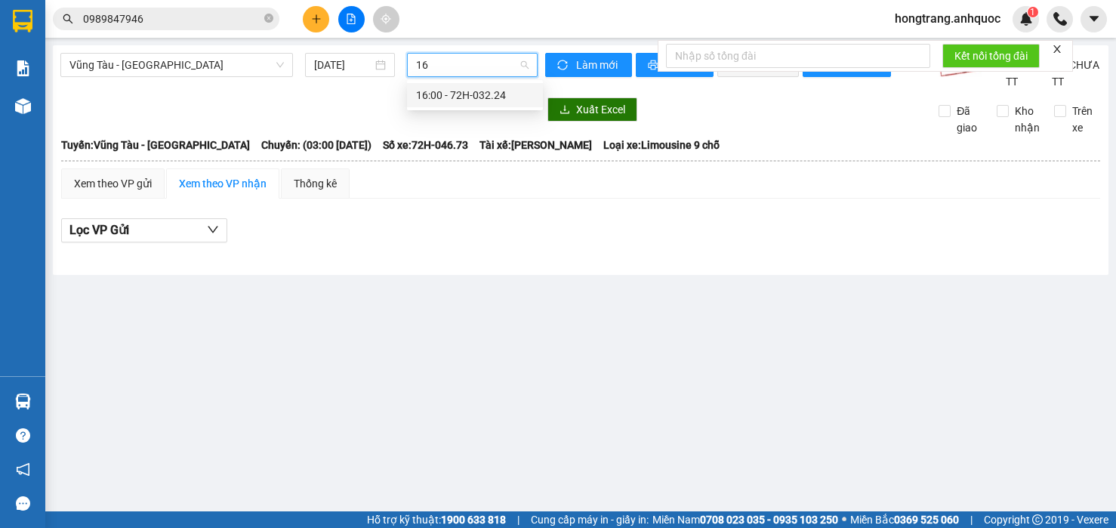
click at [461, 97] on div "16:00 - 72H-032.24" at bounding box center [475, 95] width 118 height 17
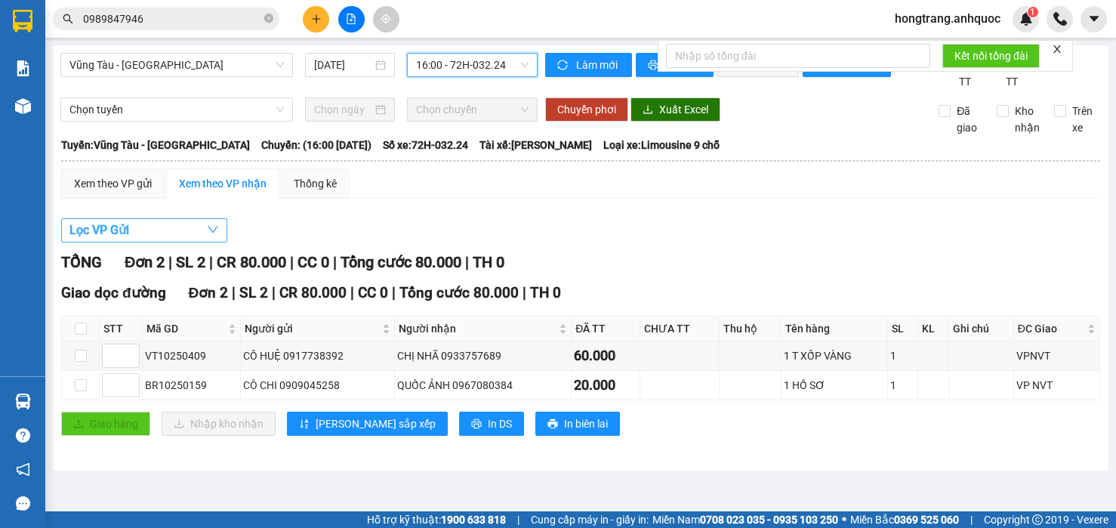
click at [176, 242] on button "Lọc VP Gửi" at bounding box center [144, 230] width 166 height 24
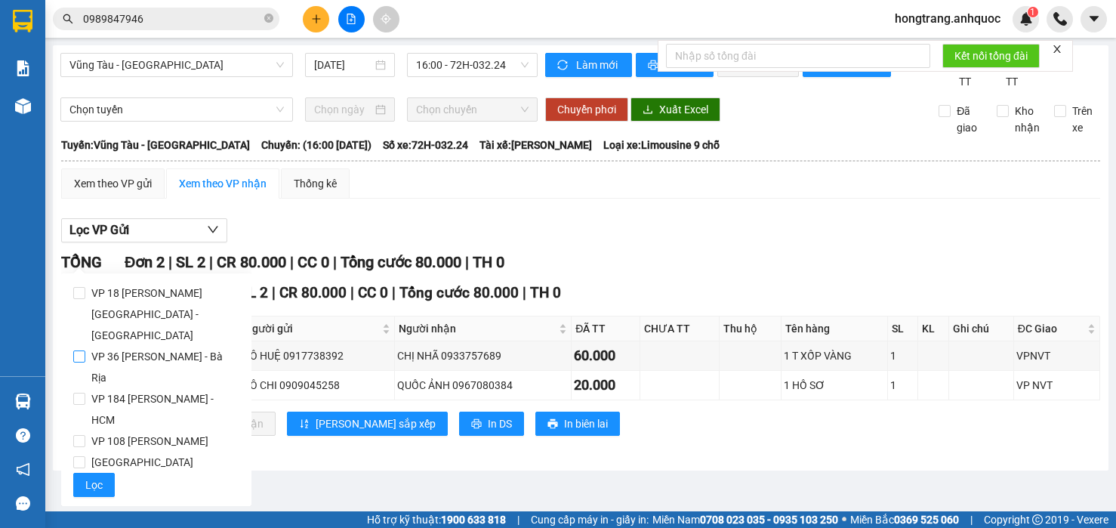
click at [122, 346] on span "VP 36 [PERSON_NAME] - Bà Rịa" at bounding box center [162, 367] width 154 height 42
click at [85, 350] on input "VP 36 [PERSON_NAME] - Bà Rịa" at bounding box center [79, 356] width 12 height 12
checkbox input "true"
click at [88, 476] on span "Lọc" at bounding box center [93, 484] width 17 height 17
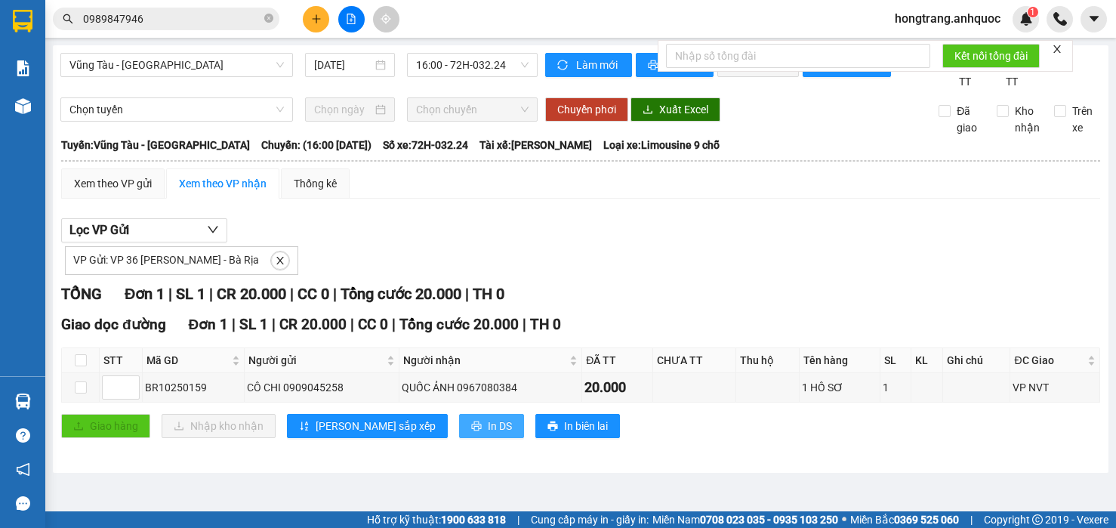
click at [471, 431] on icon "printer" at bounding box center [476, 425] width 11 height 11
click at [575, 225] on div "Xem theo VP gửi Xem theo VP nhận Thống kê Lọc VP Gửi VP Gửi: VP 36 [PERSON_NAM…" at bounding box center [580, 312] width 1039 height 288
click at [716, 269] on div "VP Gửi: VP 36 [PERSON_NAME] - Bà Rịa" at bounding box center [580, 258] width 1039 height 32
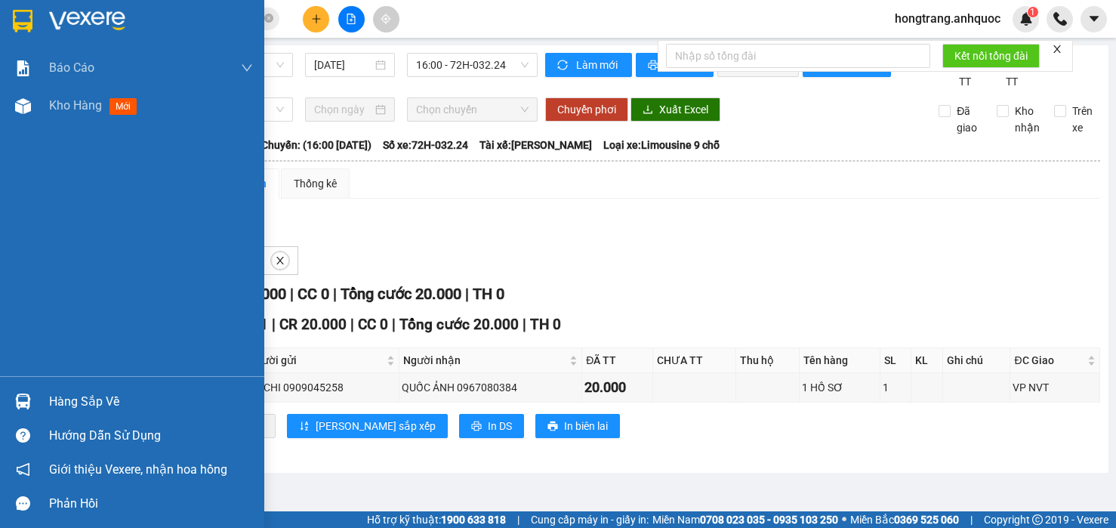
drag, startPoint x: 16, startPoint y: 244, endPoint x: 229, endPoint y: 0, distance: 324.1
click at [16, 245] on div "Báo cáo Báo cáo dòng tiền (nhân viên) Doanh số tạo đơn theo VP gửi (nhà xe) Doa…" at bounding box center [132, 212] width 264 height 327
click at [33, 103] on div at bounding box center [23, 106] width 26 height 26
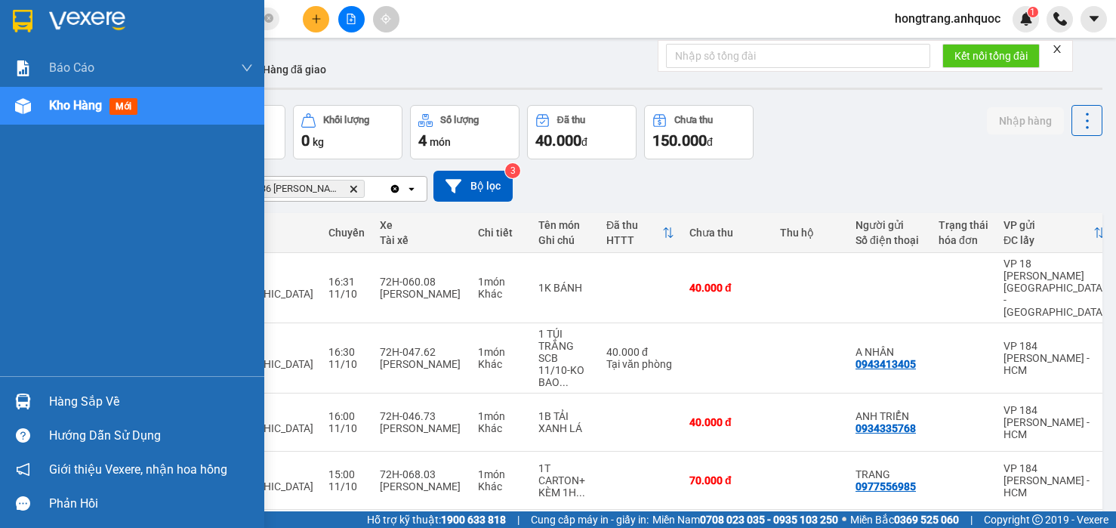
drag, startPoint x: 16, startPoint y: 266, endPoint x: 119, endPoint y: 248, distance: 105.0
click at [16, 266] on div "Báo cáo Báo cáo dòng tiền (nhân viên) Doanh số tạo đơn theo VP gửi (nhà xe) Doa…" at bounding box center [132, 212] width 264 height 327
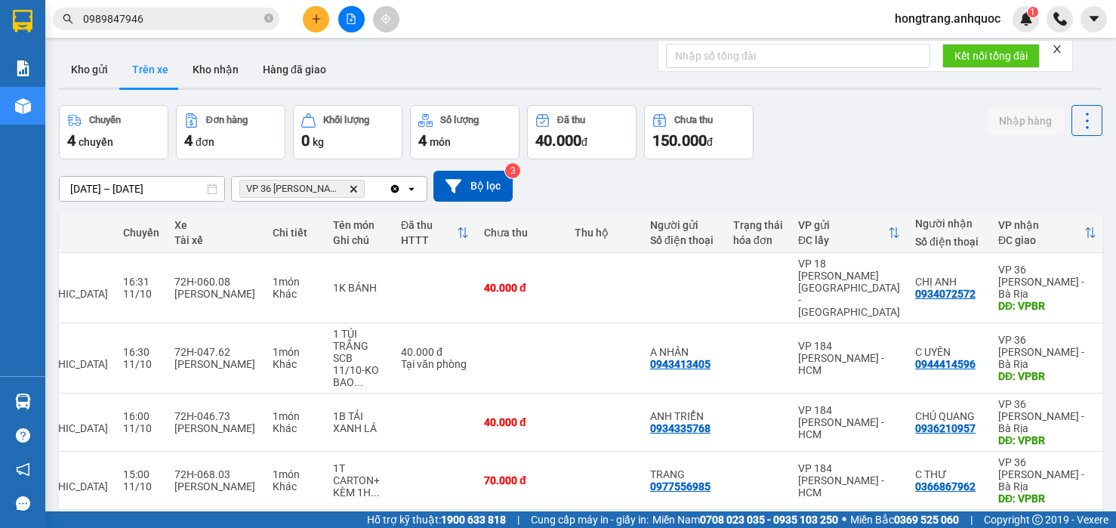
scroll to position [0, 211]
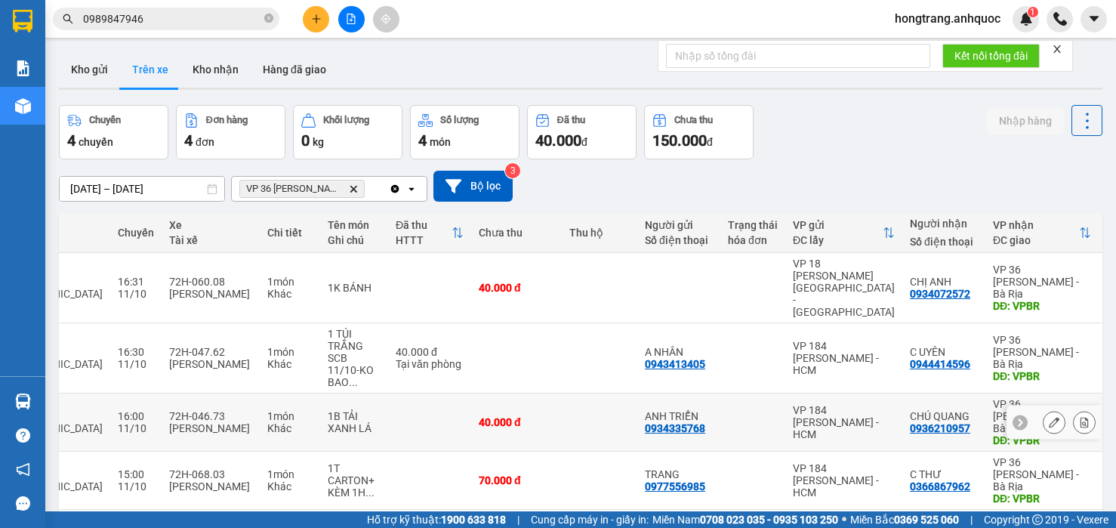
click at [1079, 417] on icon at bounding box center [1084, 422] width 11 height 11
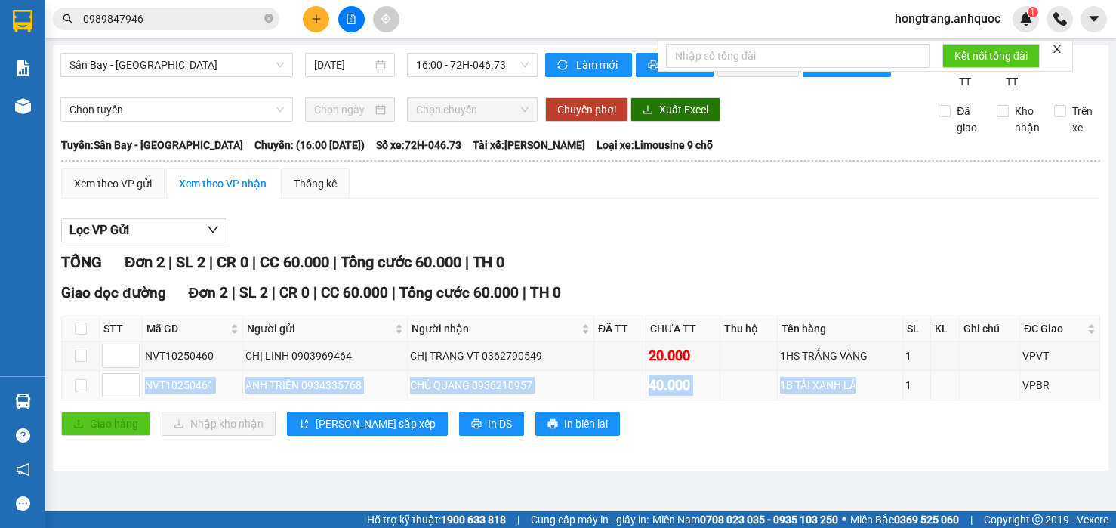
drag, startPoint x: 146, startPoint y: 399, endPoint x: 899, endPoint y: 392, distance: 752.5
click at [899, 392] on tr "NVT10250461 ANH TRIỂN 0934335768 CHÚ QUANG 0936210957 40.000 1B TẢI XANH LÁ 1 V…" at bounding box center [581, 385] width 1038 height 29
copy tr "NVT10250461 ANH TRIỂN 0934335768 CHÚ QUANG 0936210957 40.000 1B TẢI XANH LÁ"
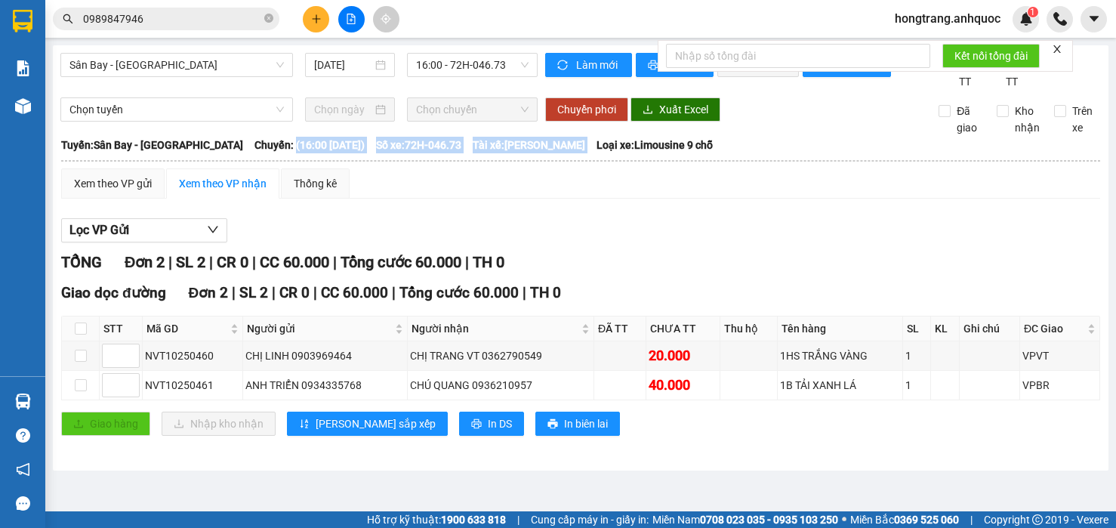
drag, startPoint x: 254, startPoint y: 159, endPoint x: 617, endPoint y: 154, distance: 363.8
click at [617, 153] on div "Tuyến: [GEOGRAPHIC_DATA] - [GEOGRAPHIC_DATA][PERSON_NAME]: (16:00 [DATE]) Số xe…" at bounding box center [580, 145] width 1039 height 17
copy div "(16:00 [DATE]) Số xe: 72H-046.73 Tài xế: [PERSON_NAME]"
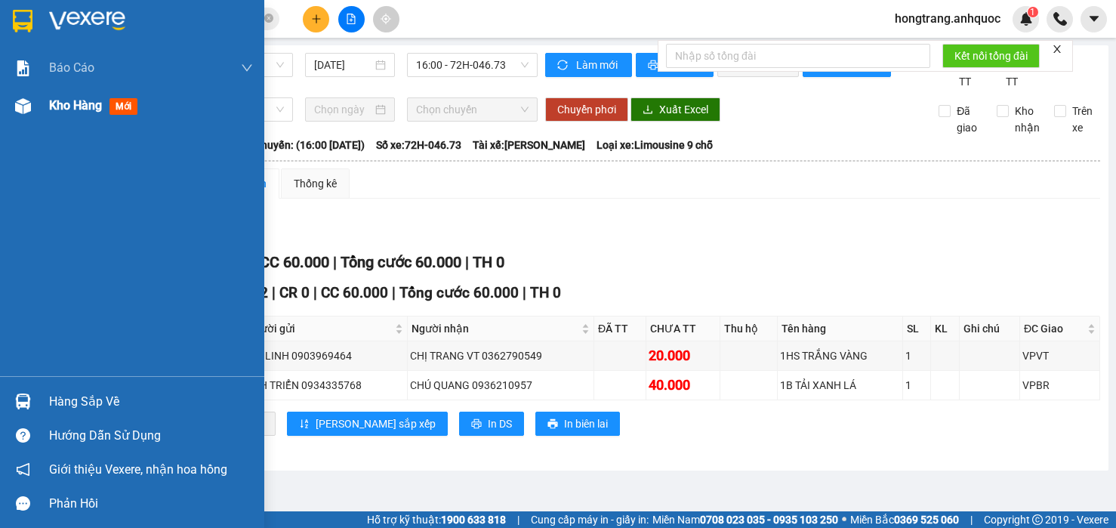
click at [33, 106] on div at bounding box center [23, 106] width 26 height 26
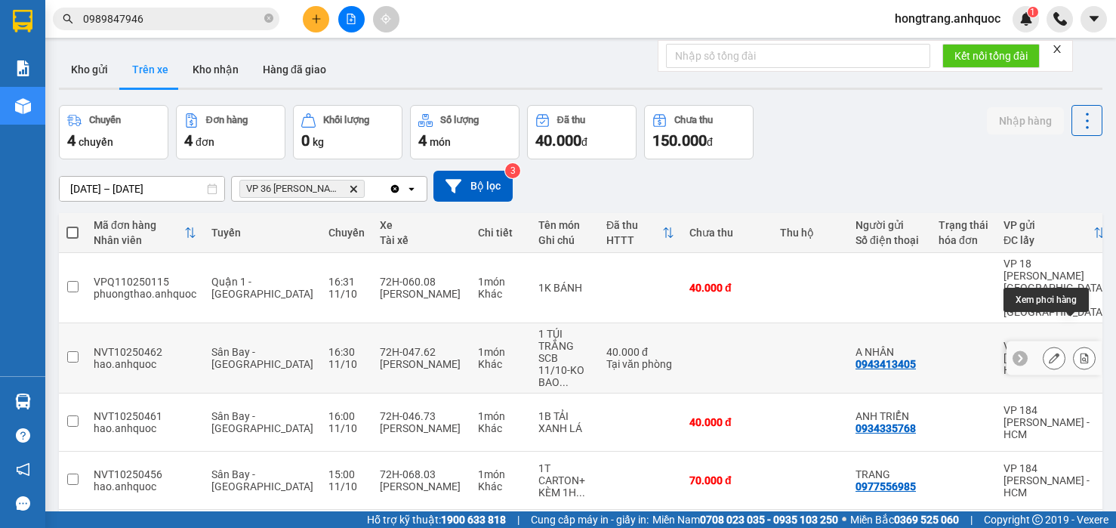
click at [1079, 345] on button at bounding box center [1083, 358] width 21 height 26
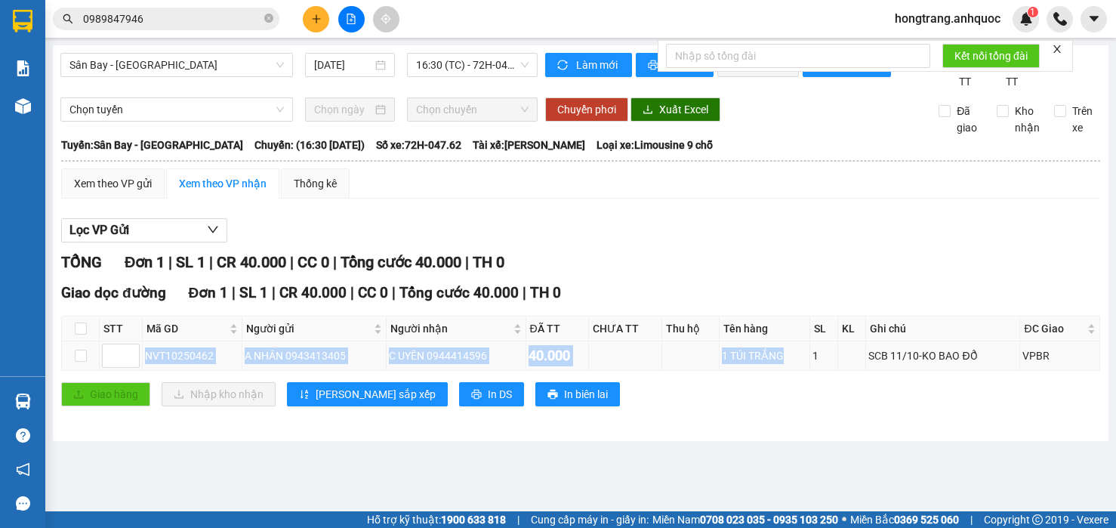
drag, startPoint x: 145, startPoint y: 371, endPoint x: 791, endPoint y: 371, distance: 646.1
click at [791, 371] on tr "NVT10250462 A NHÂN 0943413405 C UYÊN 0944414596 40.000 1 TÚI TRẮNG 1 SCB 11/10-…" at bounding box center [581, 355] width 1038 height 29
copy tr "NVT10250462 A NHÂN 0943413405 C UYÊN 0944414596 40.000 1 TÚI TRẮNG"
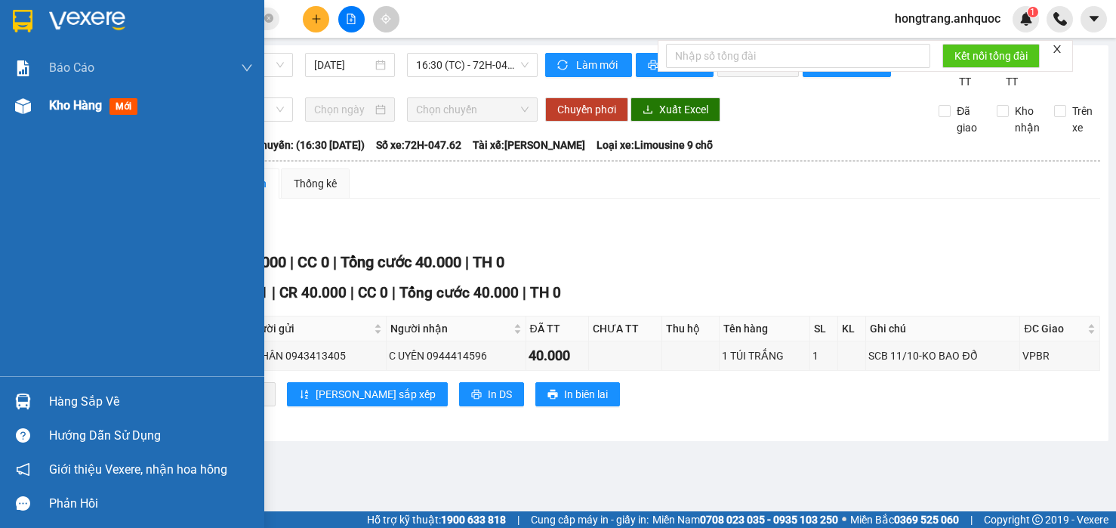
click at [32, 98] on div at bounding box center [23, 106] width 26 height 26
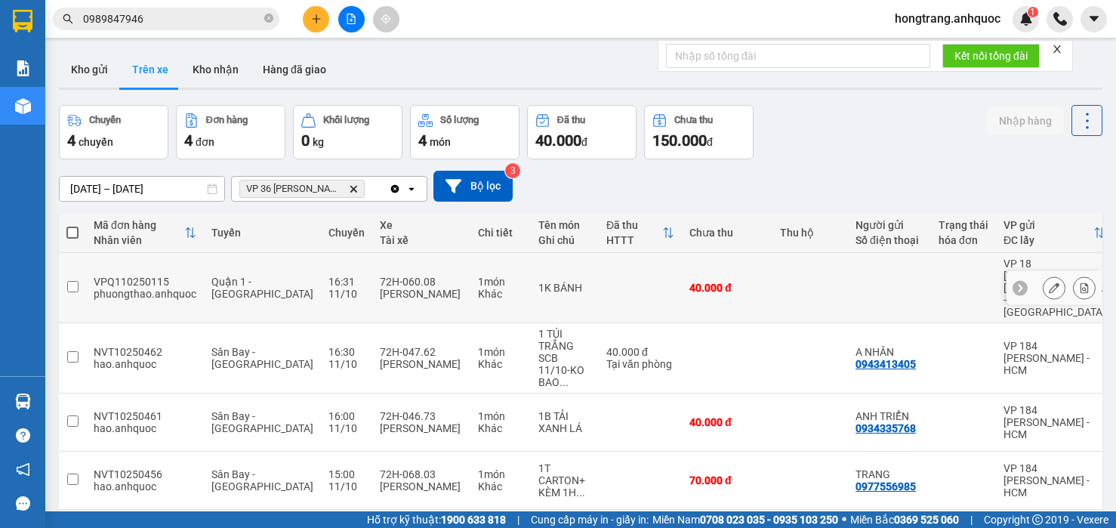
click at [1082, 271] on div at bounding box center [1053, 288] width 95 height 34
click at [1079, 282] on icon at bounding box center [1084, 287] width 11 height 11
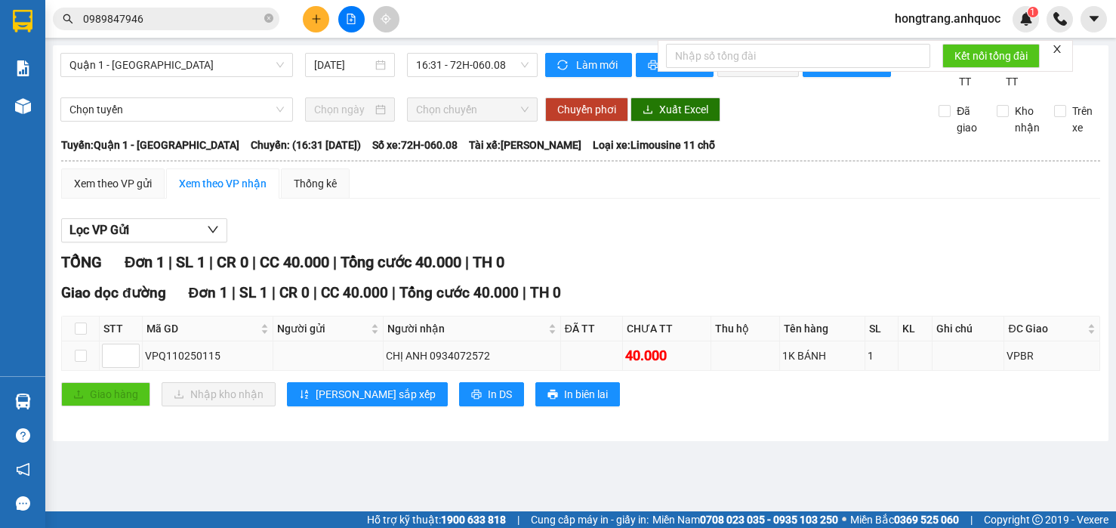
click at [149, 364] on div "VPQ110250115" at bounding box center [207, 355] width 125 height 17
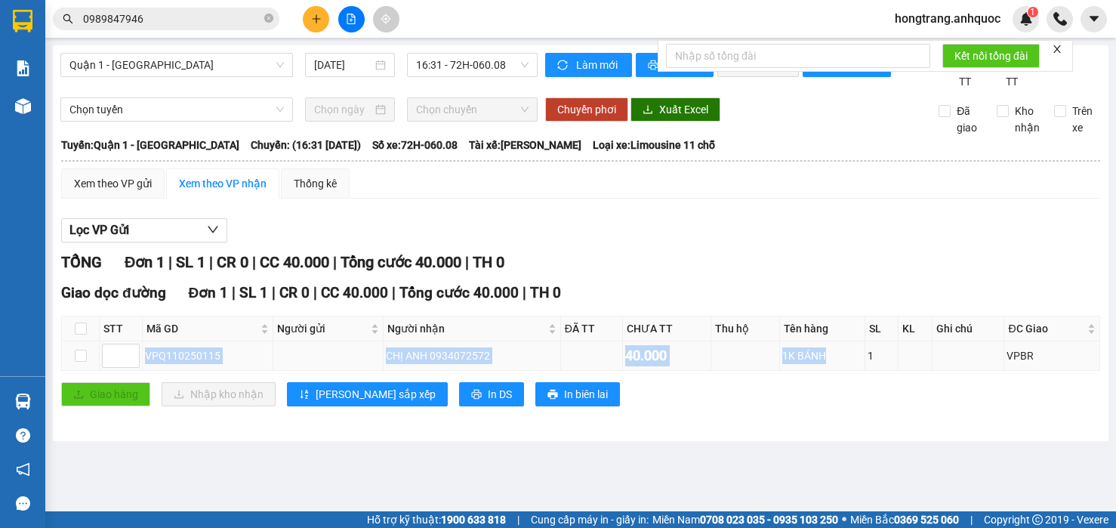
copy tr "VPQ110250115 CHỊ ANH 0934072572 40.000 1K BÁNH"
drag, startPoint x: 145, startPoint y: 370, endPoint x: 828, endPoint y: 369, distance: 683.1
click at [828, 369] on tr "VPQ110250115 CHỊ ANH 0934072572 40.000 1K BÁNH 1 VPBR" at bounding box center [581, 355] width 1038 height 29
copy div "(16:31 [DATE]) Số xe: 72H-060.08 Tài xế: [PERSON_NAME]"
drag, startPoint x: 251, startPoint y: 164, endPoint x: 600, endPoint y: 163, distance: 349.5
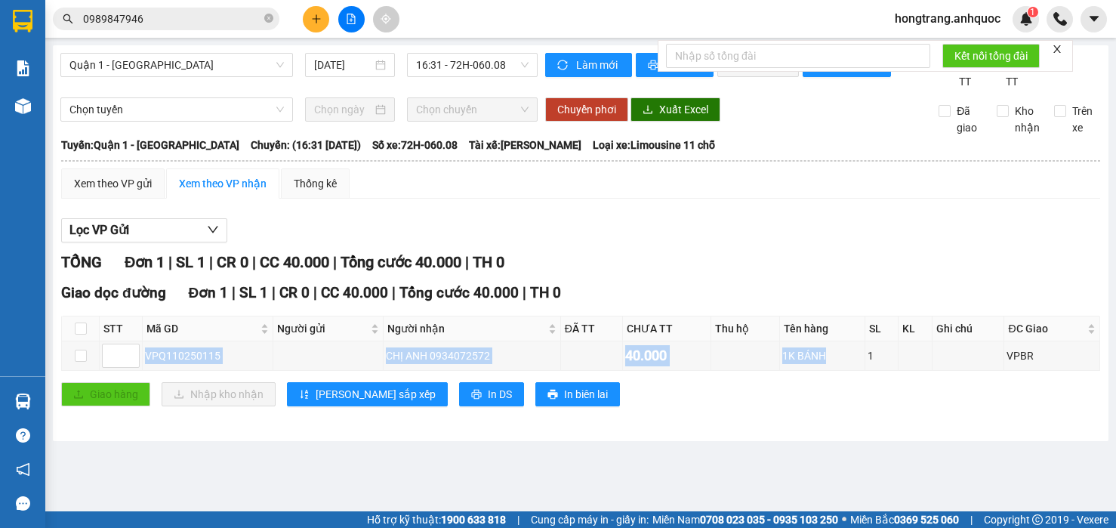
click at [600, 153] on div "[GEOGRAPHIC_DATA]: Quận 1 - Vũng [PERSON_NAME]: (16:31 [DATE]) Số xe: 72H-060.0…" at bounding box center [580, 145] width 1039 height 17
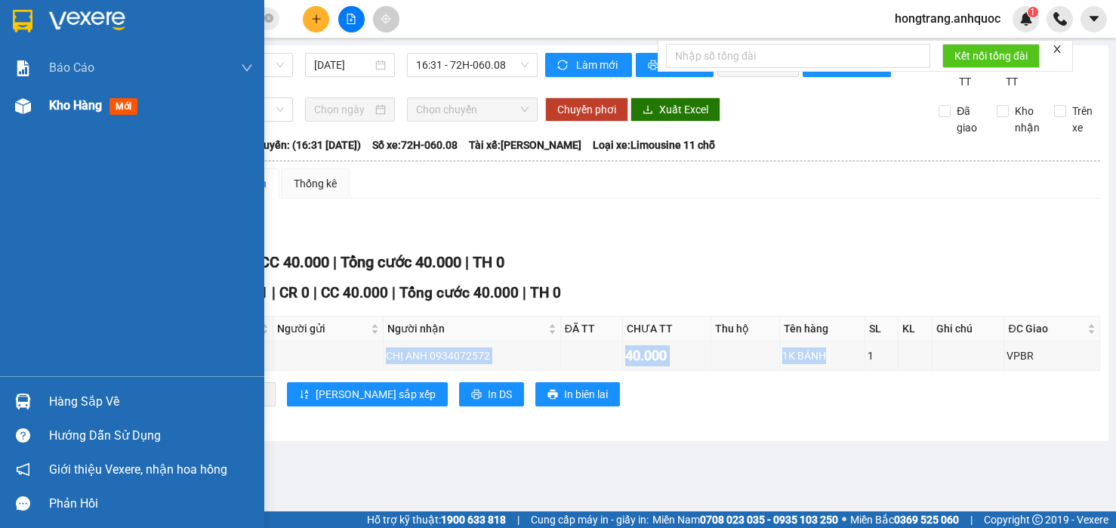
click at [25, 106] on img at bounding box center [23, 106] width 16 height 16
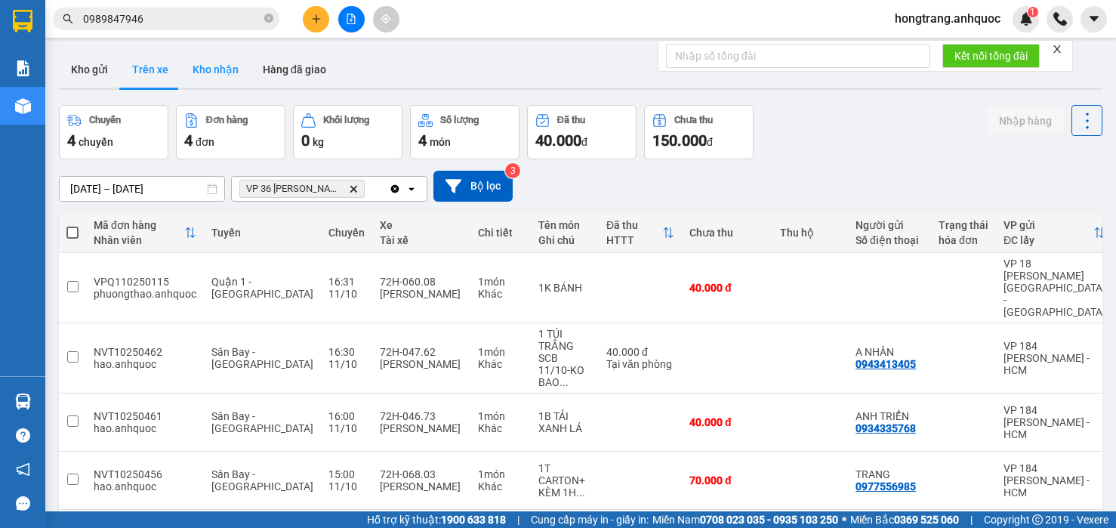
click at [189, 69] on button "Kho nhận" at bounding box center [215, 69] width 70 height 36
type input "[DATE] – [DATE]"
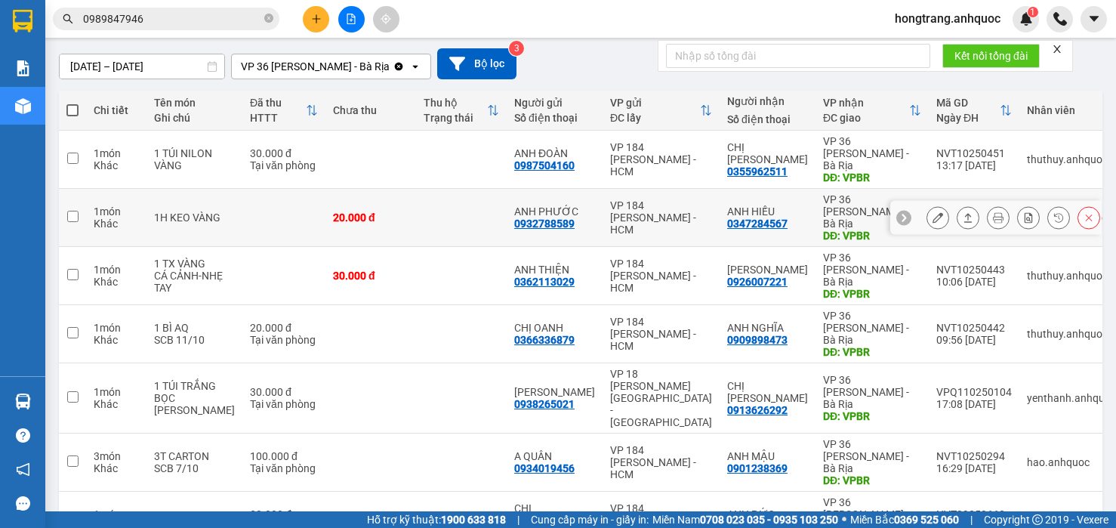
scroll to position [126, 0]
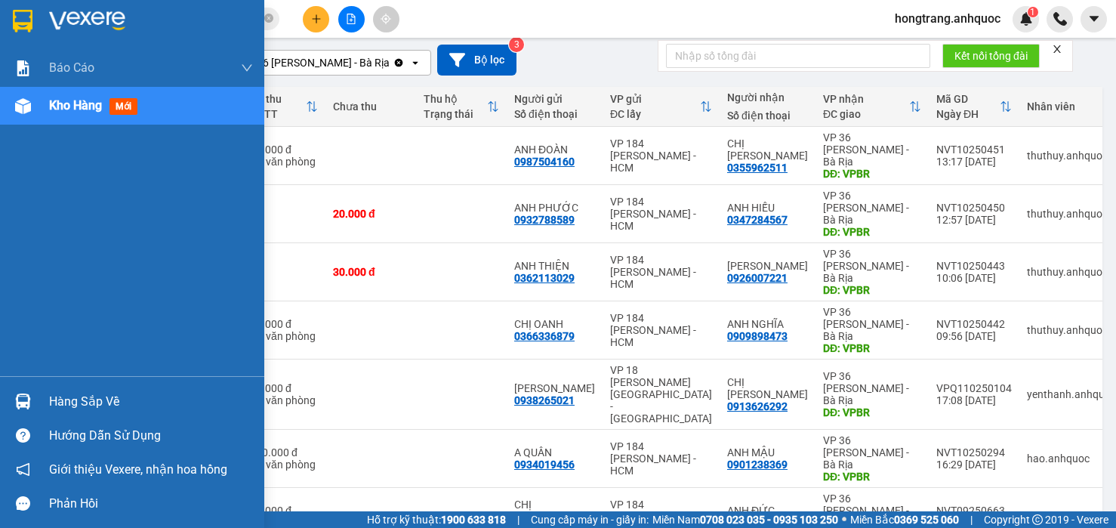
drag, startPoint x: 16, startPoint y: 257, endPoint x: 102, endPoint y: 272, distance: 87.5
click at [16, 257] on div "Báo cáo Báo cáo dòng tiền (nhân viên) Doanh số tạo đơn theo VP gửi (nhà xe) Doa…" at bounding box center [132, 212] width 264 height 327
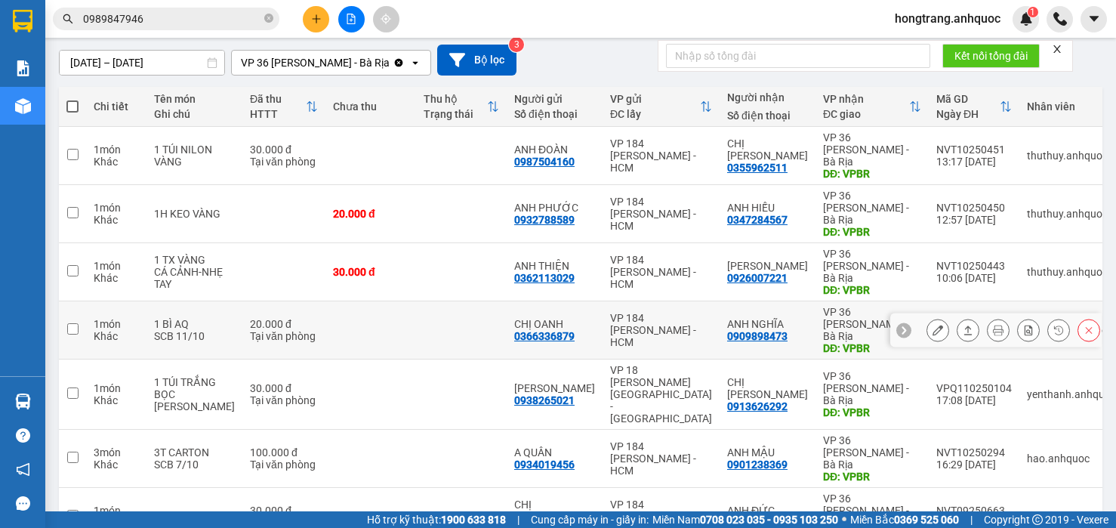
click at [929, 317] on button at bounding box center [937, 330] width 21 height 26
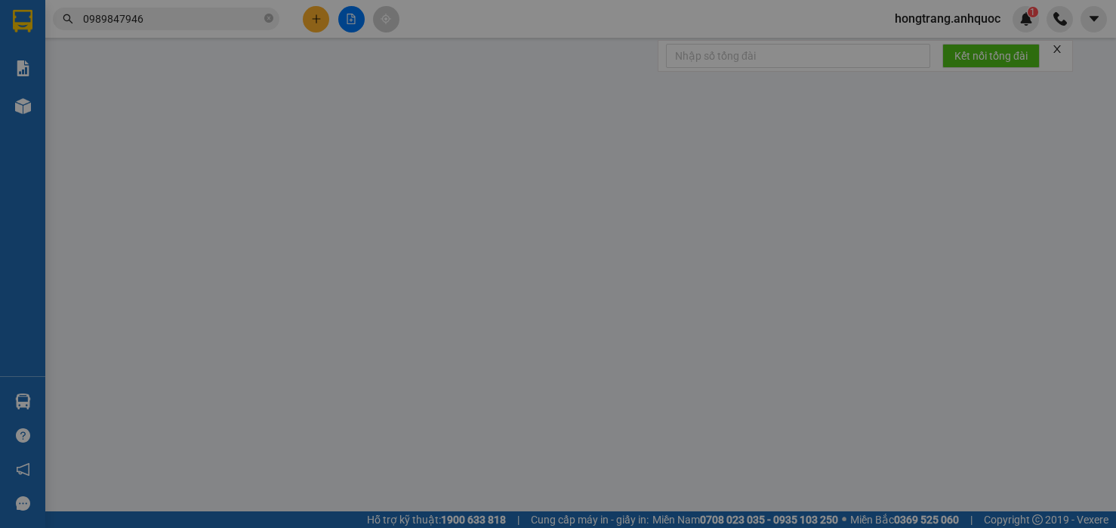
type input "0366336879"
type input "CHỊ OANH"
type input "0909898473"
type input "ANH NGHĨA"
type input "VPBR"
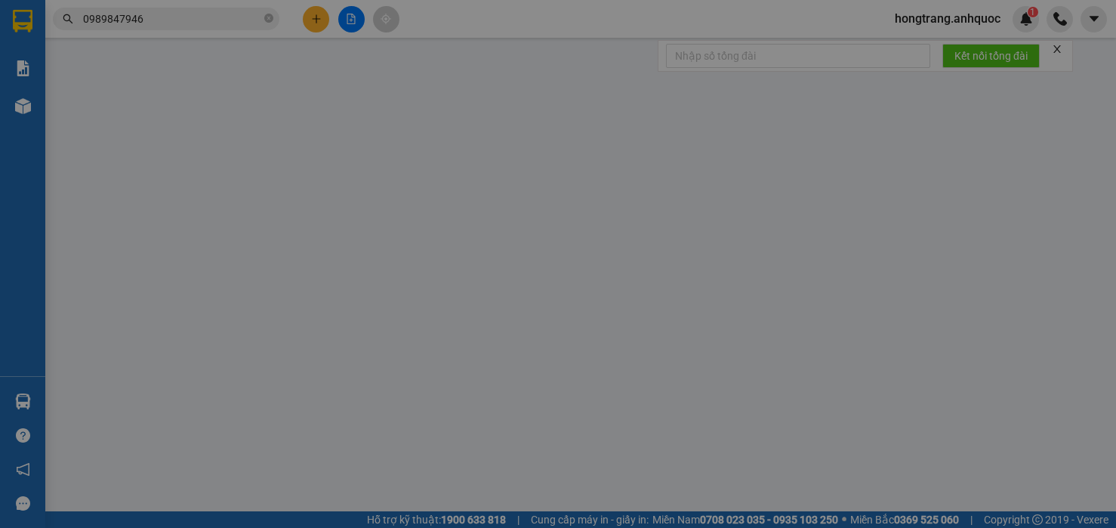
type input "20.000"
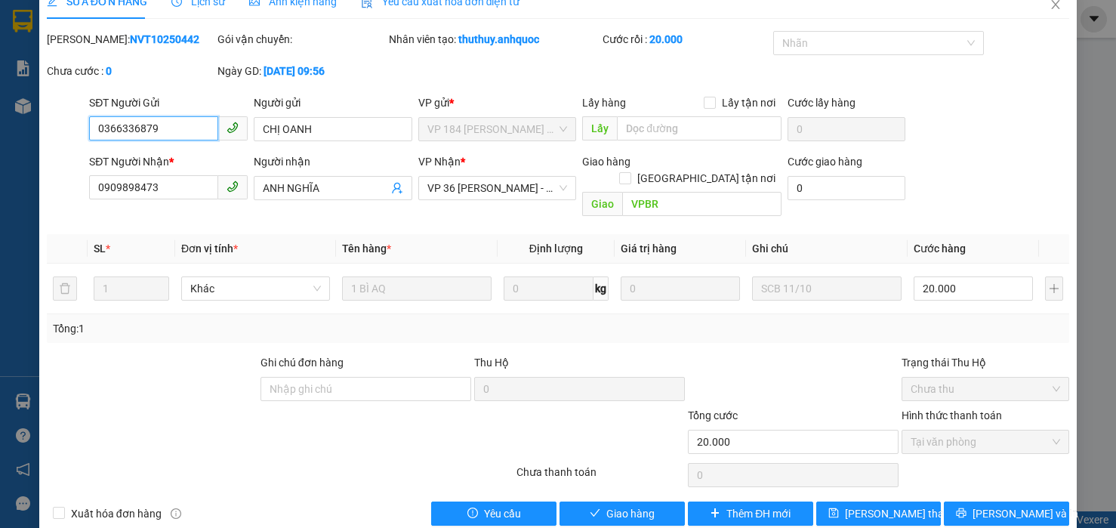
scroll to position [34, 0]
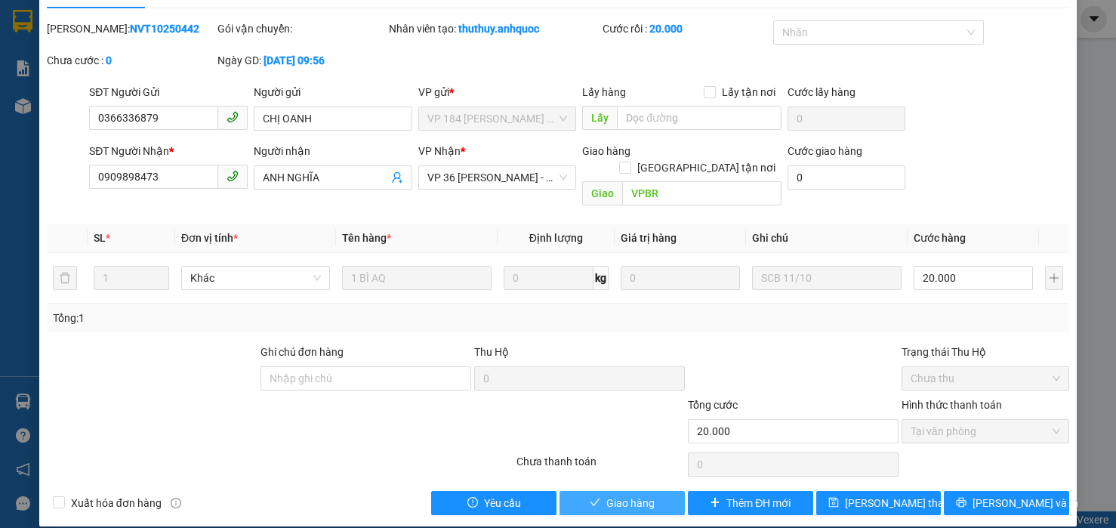
click at [616, 494] on span "Giao hàng" at bounding box center [630, 502] width 48 height 17
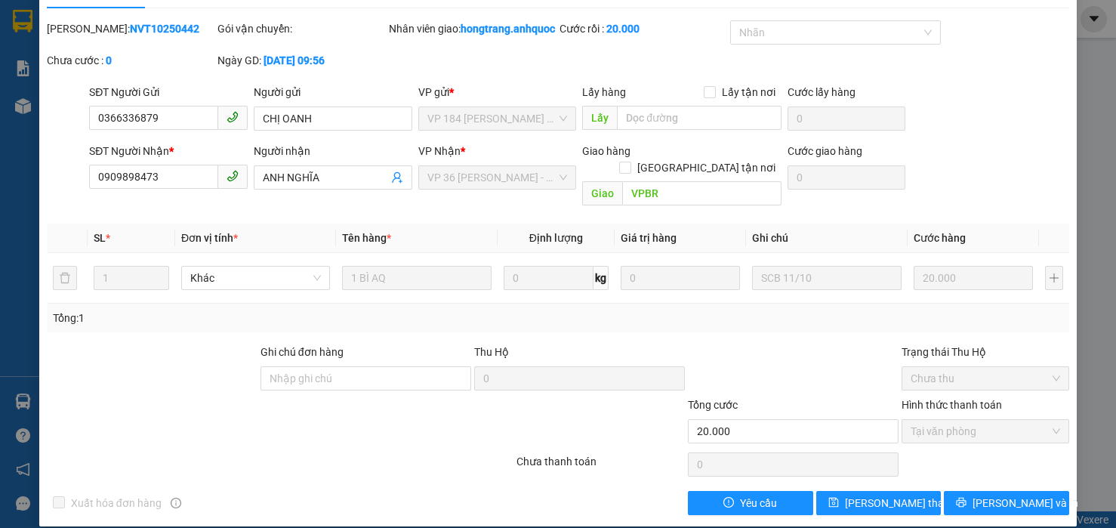
click at [90, 337] on div "Total Paid Fee 20.000 Total UnPaid Fee 0 Cash Collection Total Fee Mã ĐH: NVT10…" at bounding box center [558, 267] width 1023 height 494
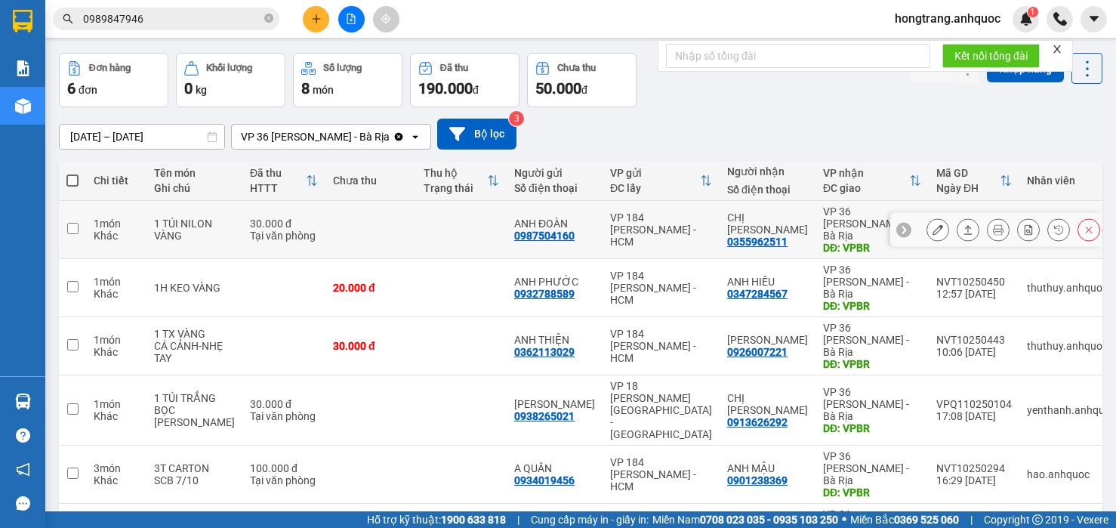
scroll to position [80, 0]
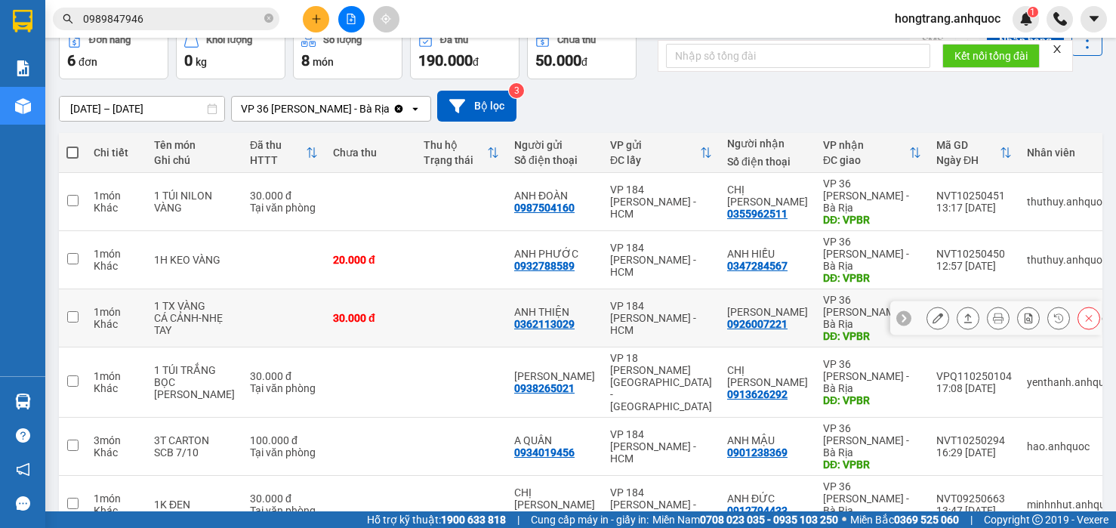
click at [932, 312] on icon at bounding box center [937, 317] width 11 height 11
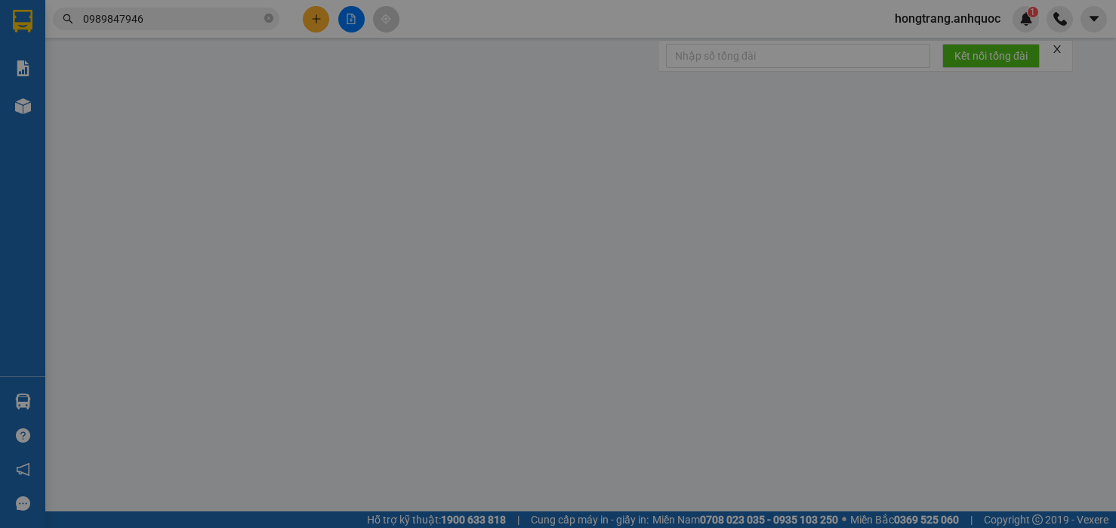
type input "0362113029"
type input "ANH THIỆN"
type input "0926007221"
type input "[PERSON_NAME]"
type input "VPBR"
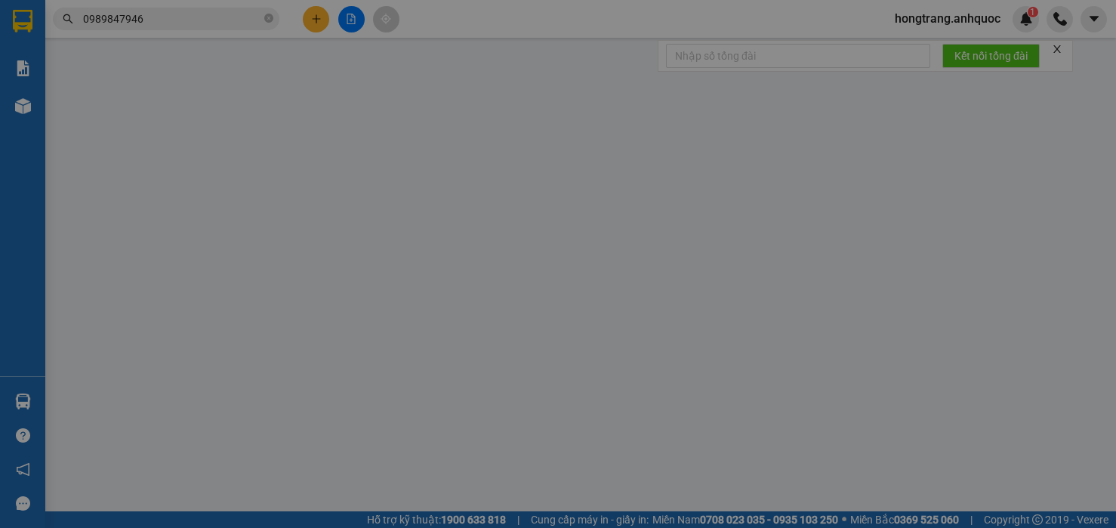
type input "30.000"
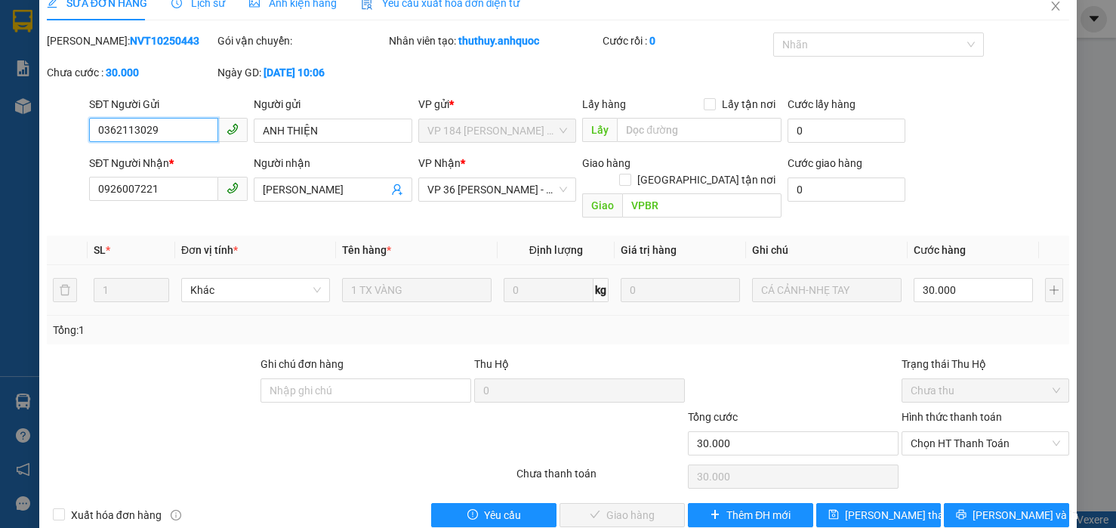
scroll to position [34, 0]
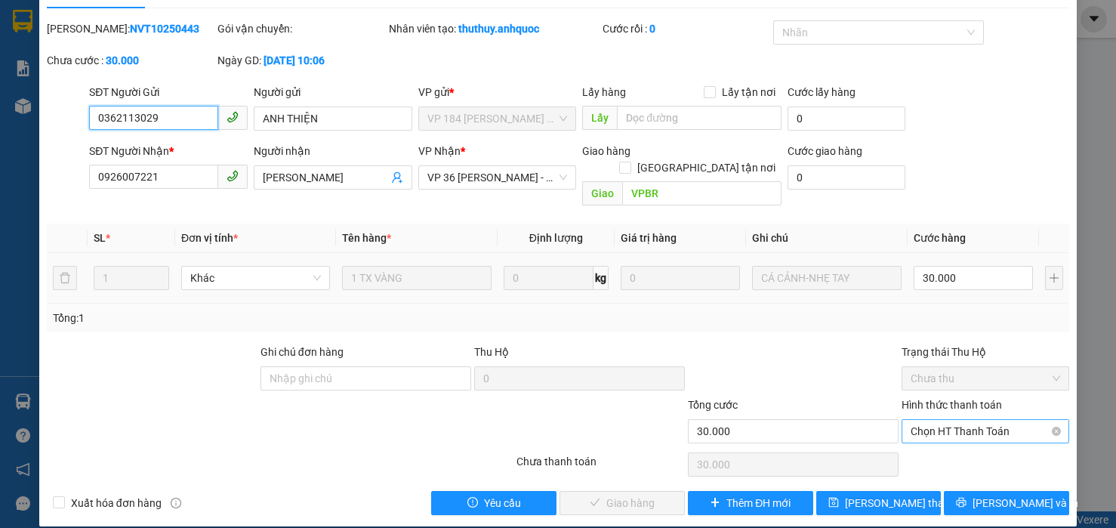
click at [930, 420] on span "Chọn HT Thanh Toán" at bounding box center [984, 431] width 149 height 23
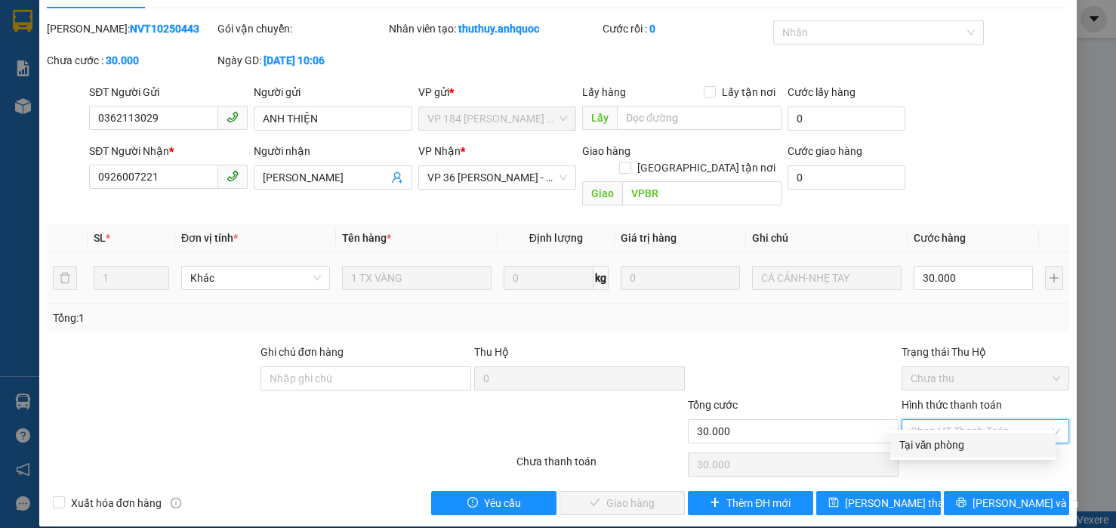
click at [917, 445] on div "Tại văn phòng" at bounding box center [972, 444] width 147 height 17
type input "0"
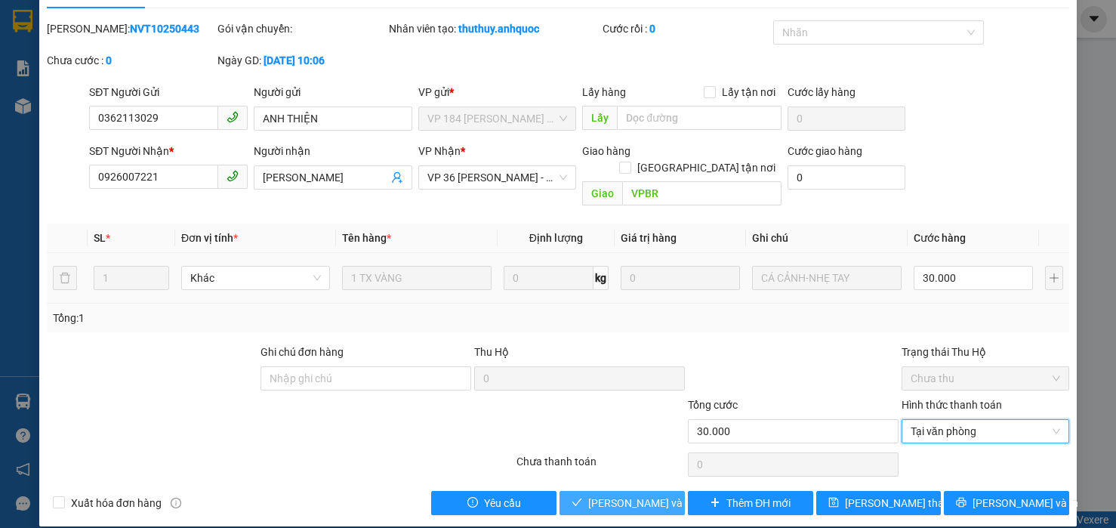
click at [588, 494] on span "[PERSON_NAME] và Giao hàng" at bounding box center [660, 502] width 145 height 17
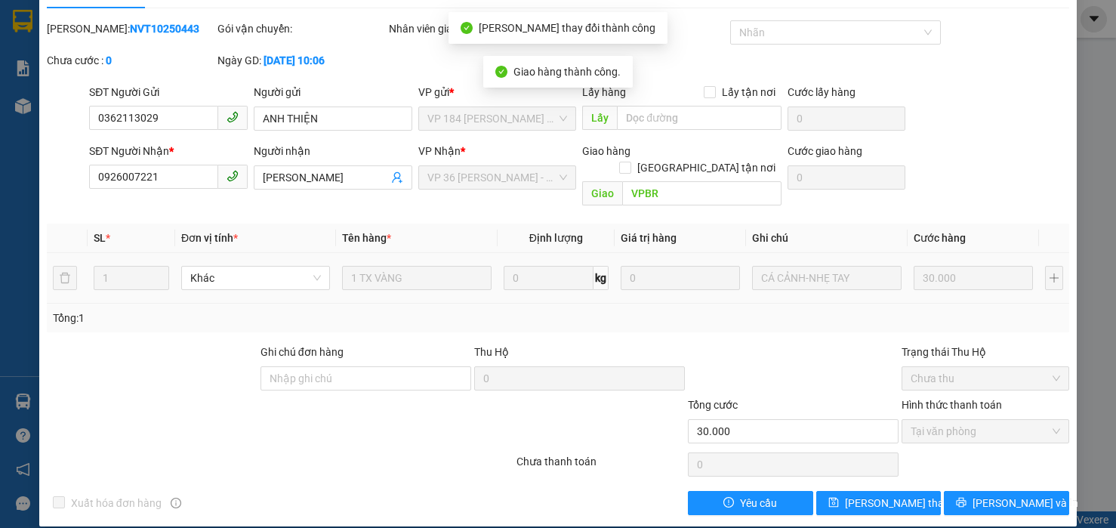
click at [88, 377] on div at bounding box center [152, 369] width 214 height 53
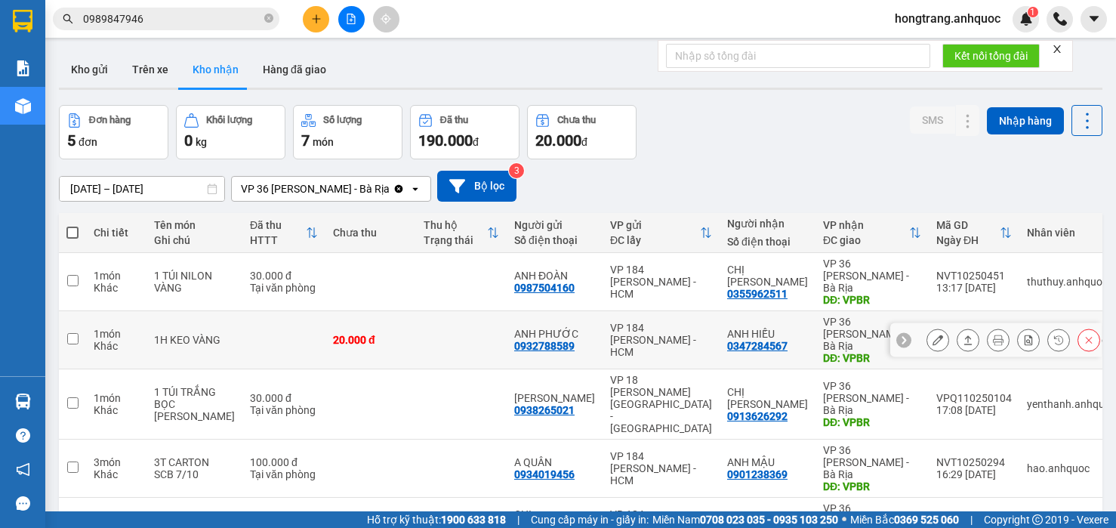
click at [932, 334] on icon at bounding box center [937, 339] width 11 height 11
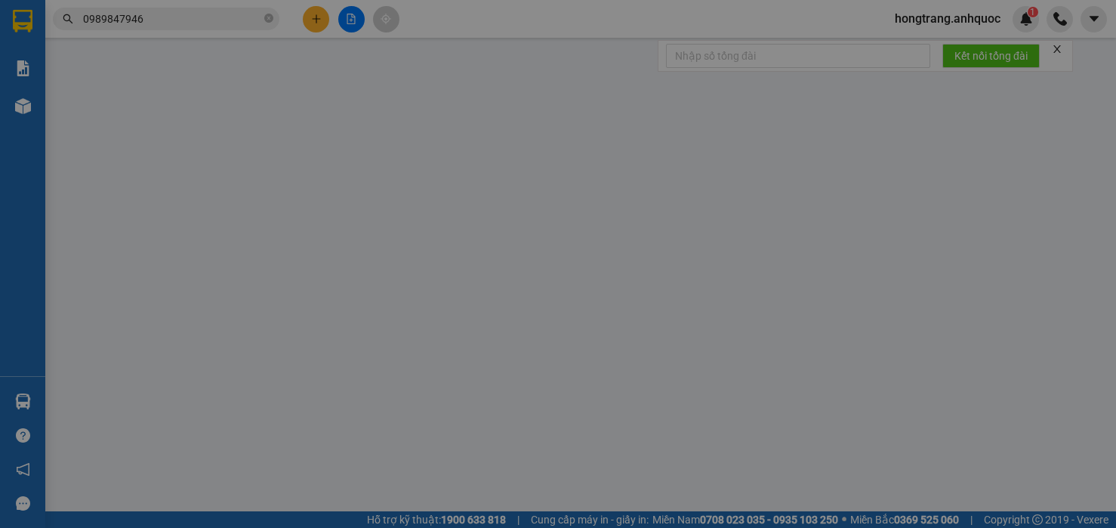
type input "0932788589"
type input "ANH PHƯỚC"
type input "0347284567"
type input "ANH HIẾU"
type input "VPBR"
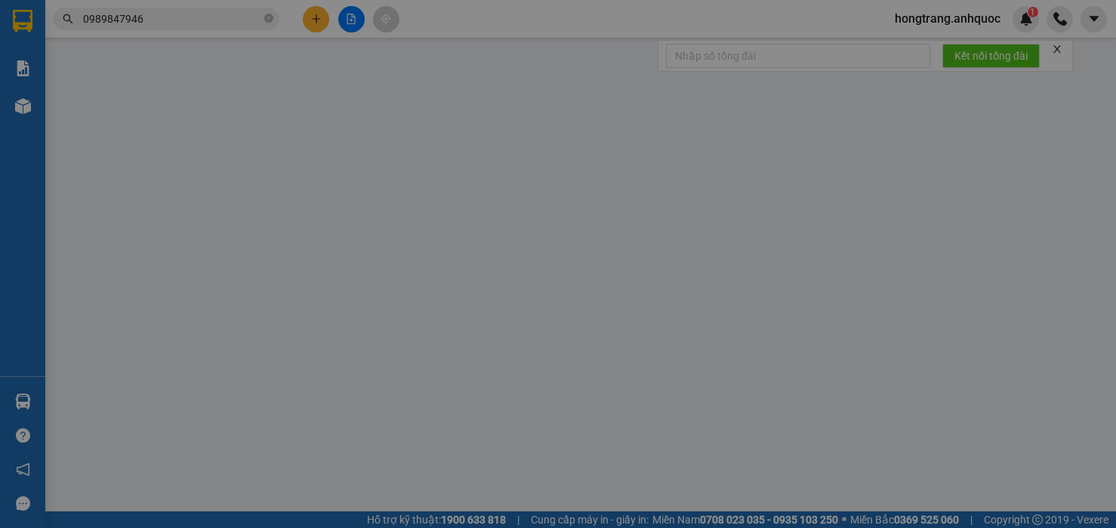
type input "20.000"
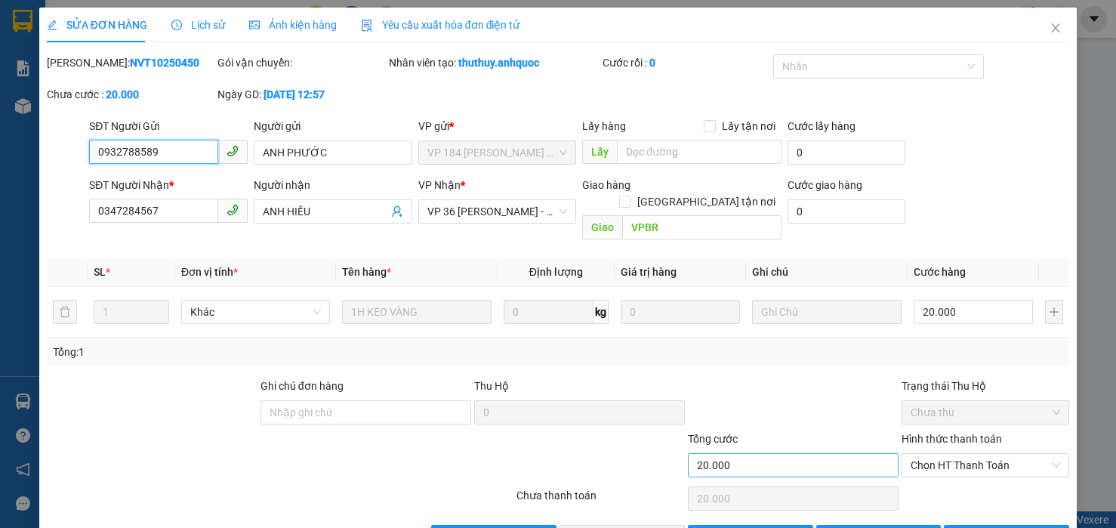
scroll to position [34, 0]
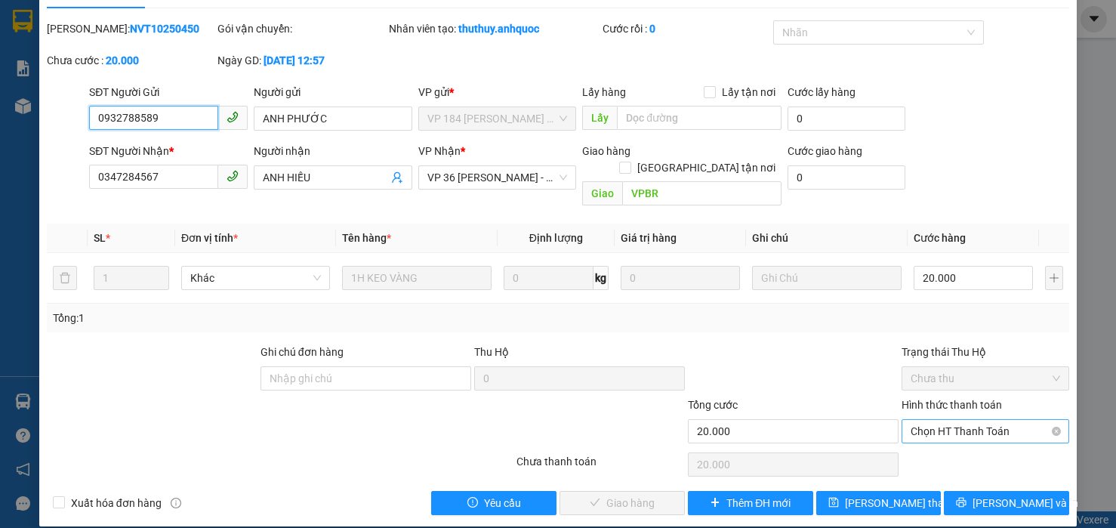
click at [919, 420] on span "Chọn HT Thanh Toán" at bounding box center [984, 431] width 149 height 23
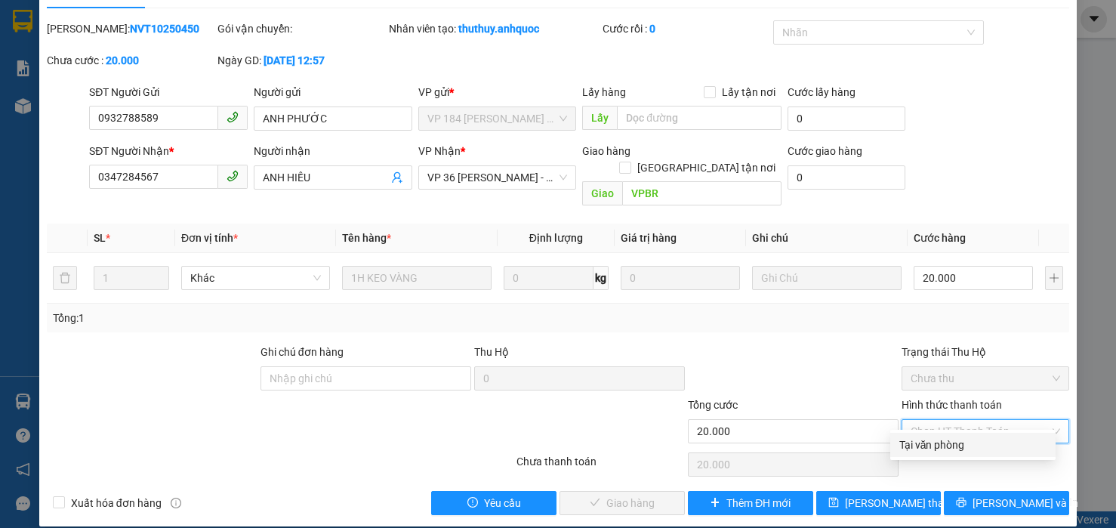
click at [910, 449] on div "Tại văn phòng" at bounding box center [972, 444] width 147 height 17
type input "0"
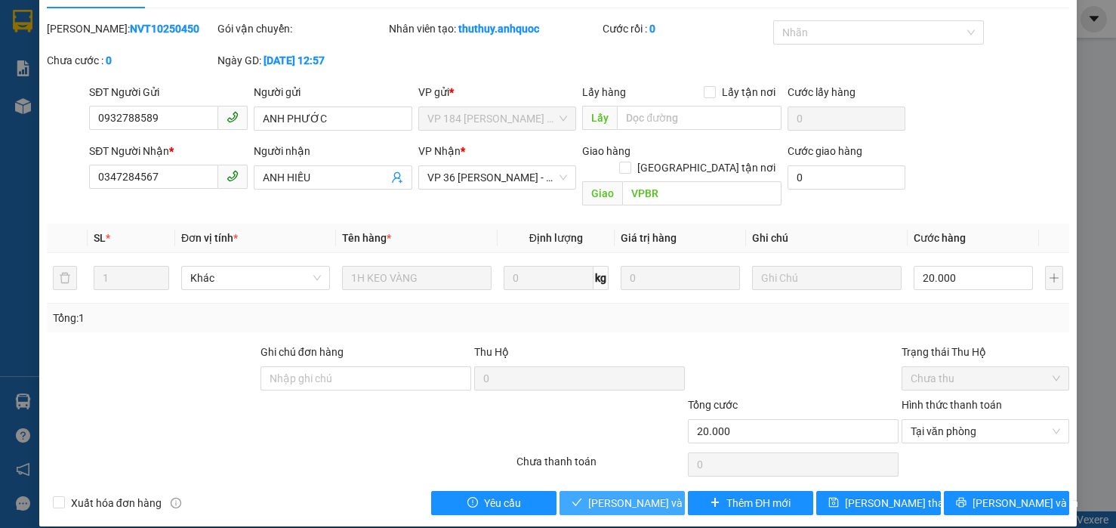
click at [626, 494] on span "[PERSON_NAME] và Giao hàng" at bounding box center [660, 502] width 145 height 17
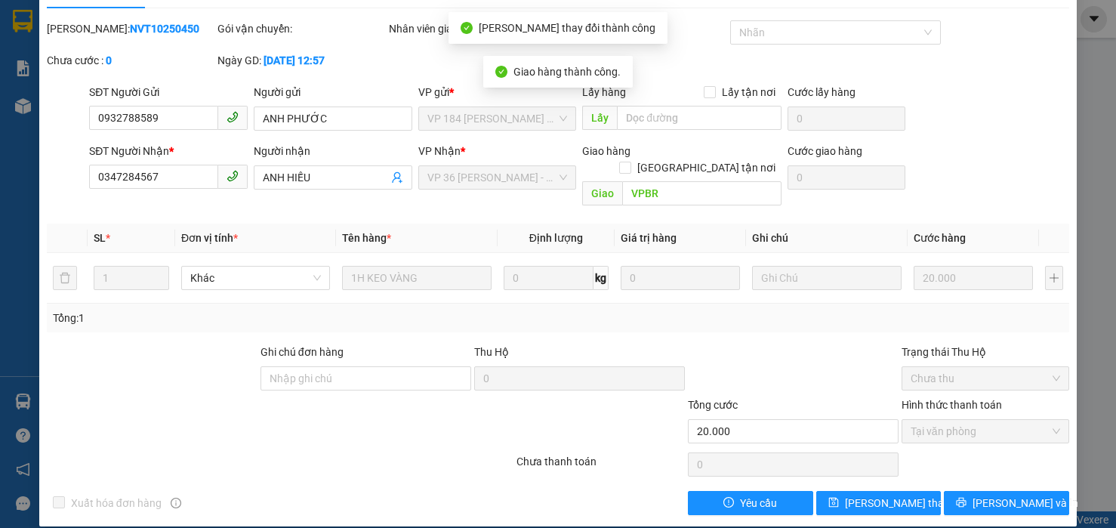
click at [93, 391] on div at bounding box center [152, 369] width 214 height 53
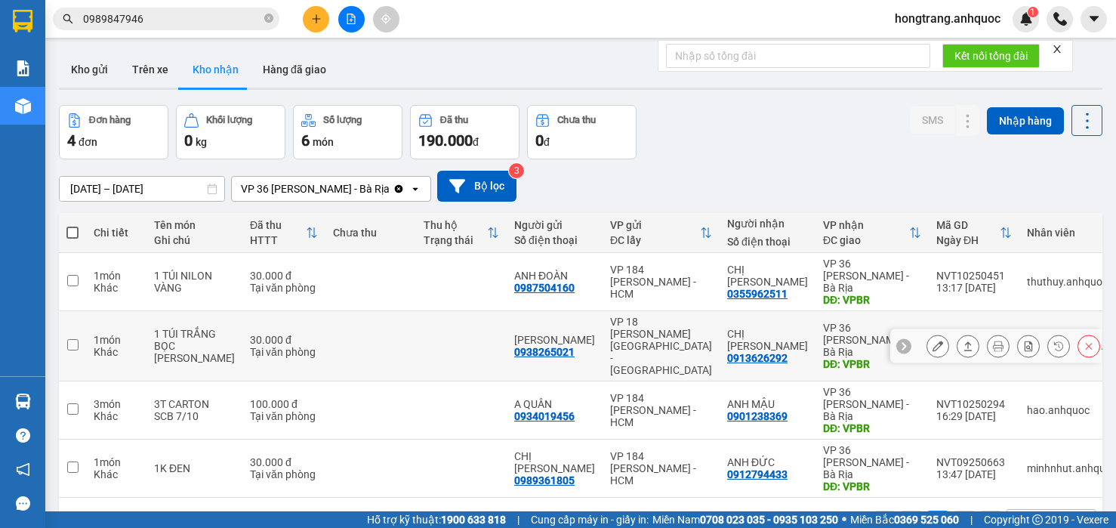
click at [932, 340] on icon at bounding box center [937, 345] width 11 height 11
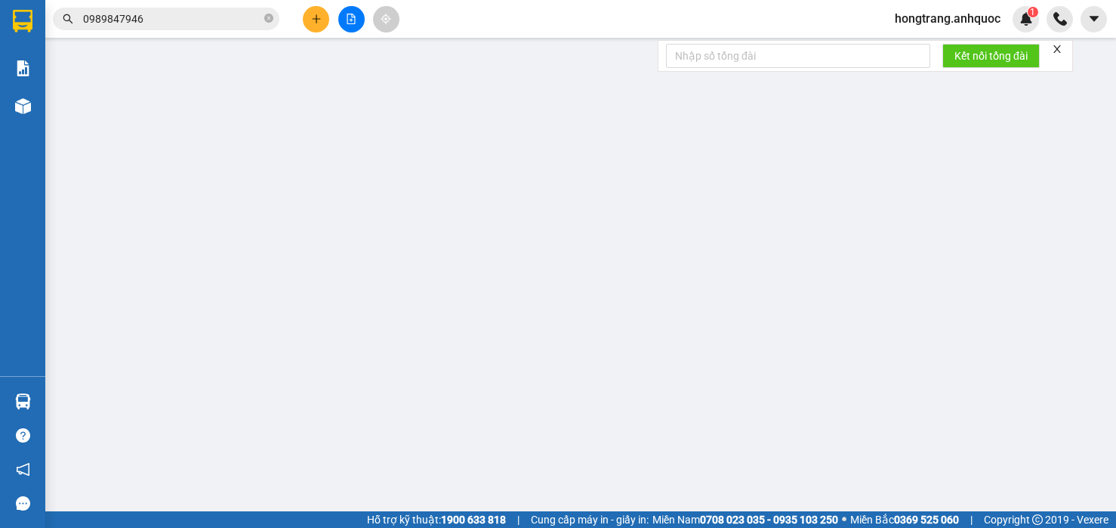
type input "0938265021"
type input "[PERSON_NAME]"
type input "0913626292"
type input "CHỊ [PERSON_NAME]"
type input "VPBR"
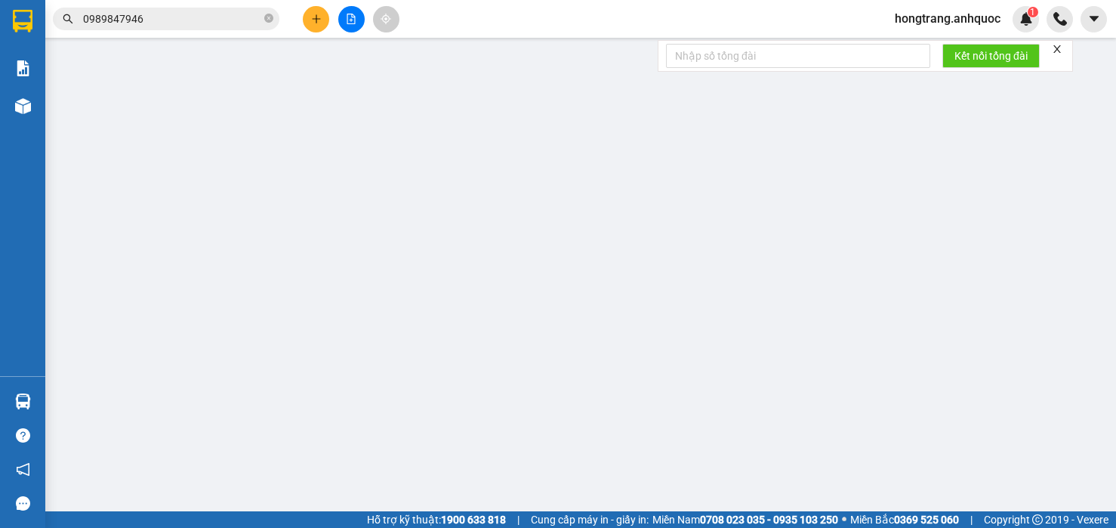
type input "TM 10/10 THANH"
type input "30.000"
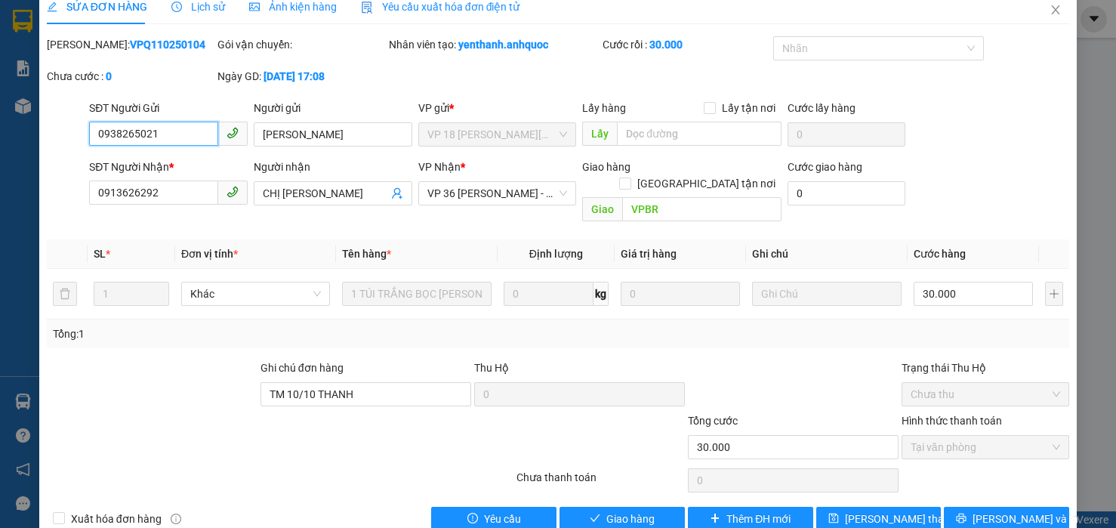
scroll to position [34, 0]
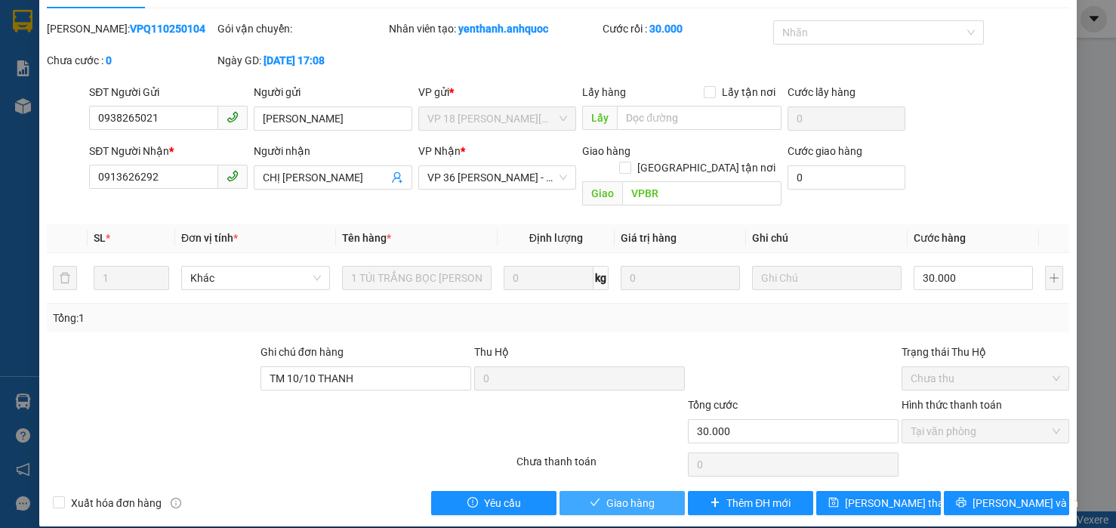
click at [611, 494] on span "Giao hàng" at bounding box center [630, 502] width 48 height 17
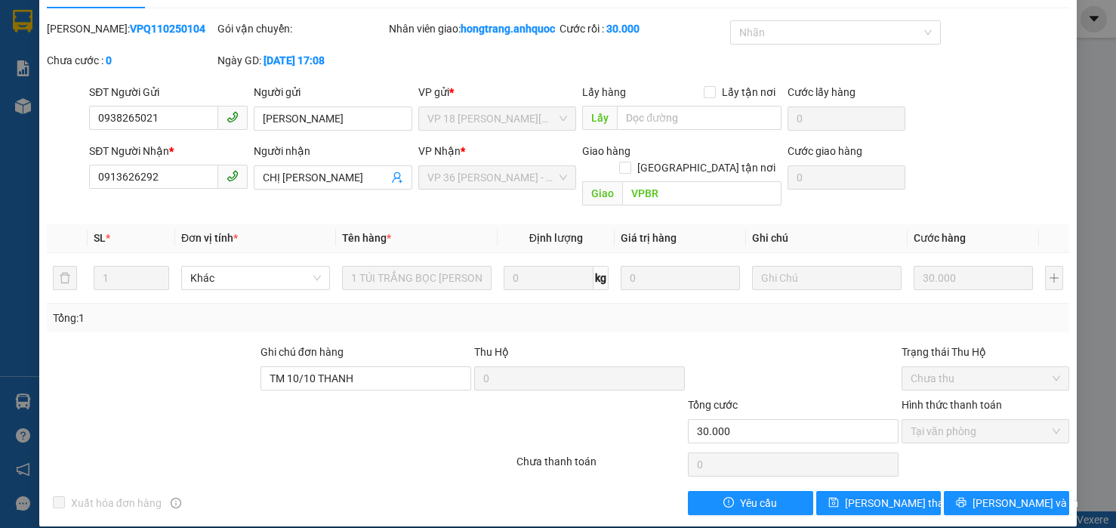
click at [151, 84] on div "Chưa cước : 0" at bounding box center [130, 68] width 171 height 32
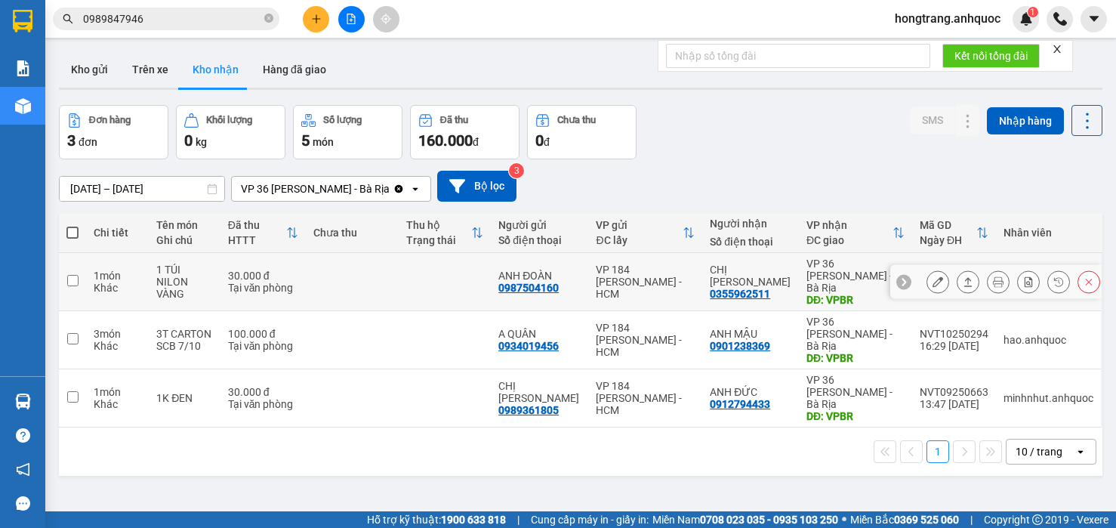
click at [932, 276] on icon at bounding box center [937, 281] width 11 height 11
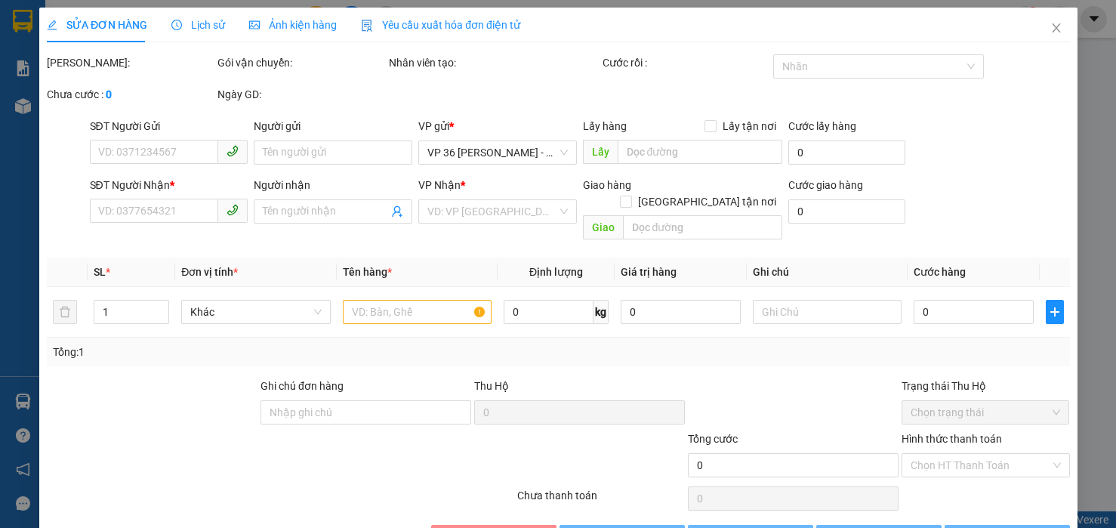
type input "0987504160"
type input "ANH ĐOÀN"
type input "0355962511"
type input "CHỊ [PERSON_NAME]"
type input "VPBR"
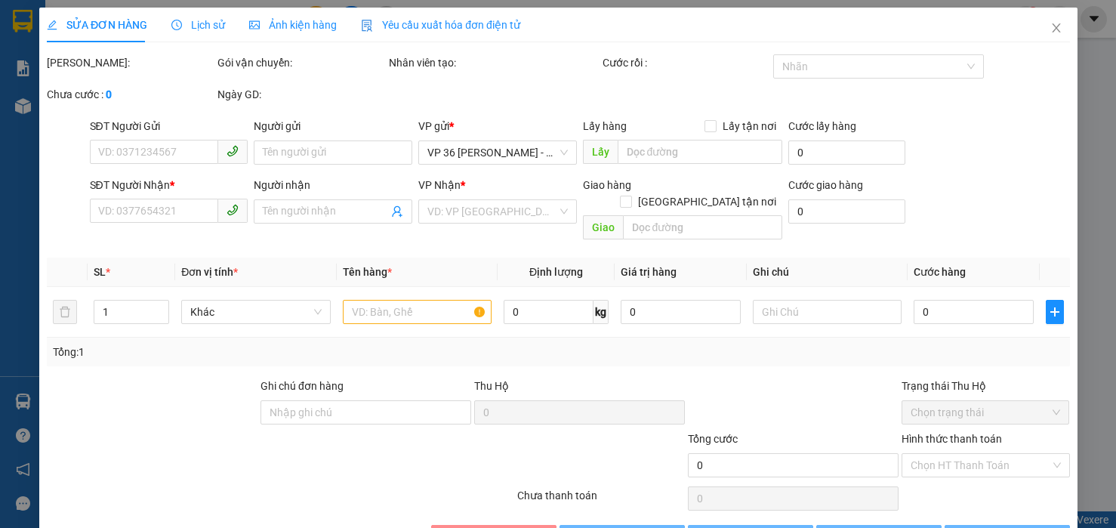
type input "TM 11/10 THỦY"
type input "30.000"
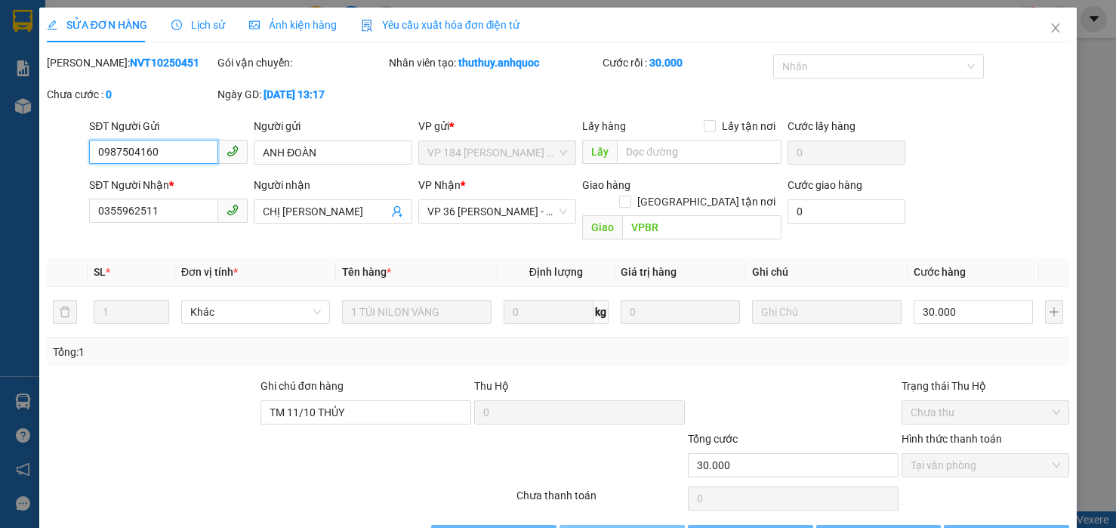
scroll to position [34, 0]
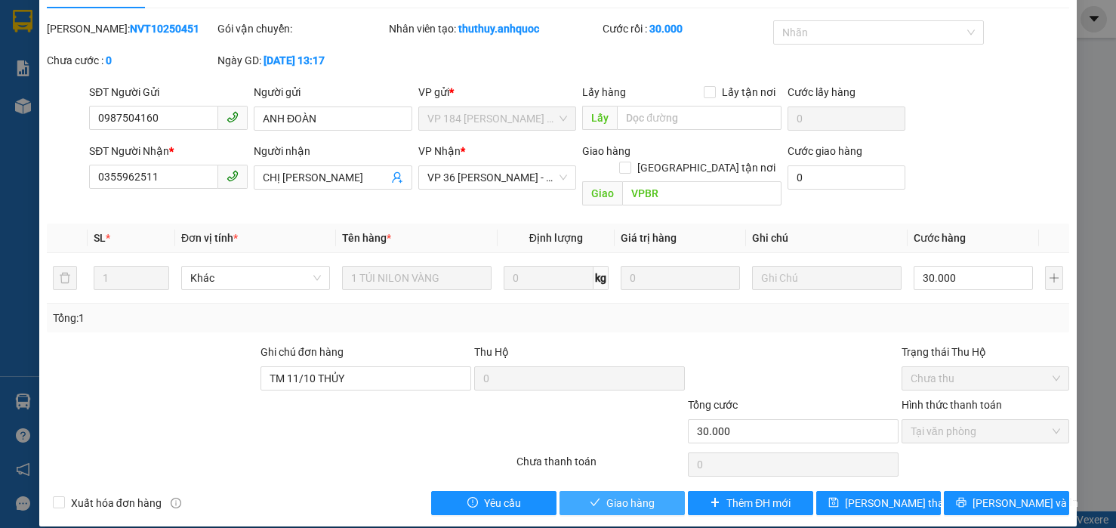
click at [606, 494] on span "Giao hàng" at bounding box center [630, 502] width 48 height 17
